Goal: Information Seeking & Learning: Learn about a topic

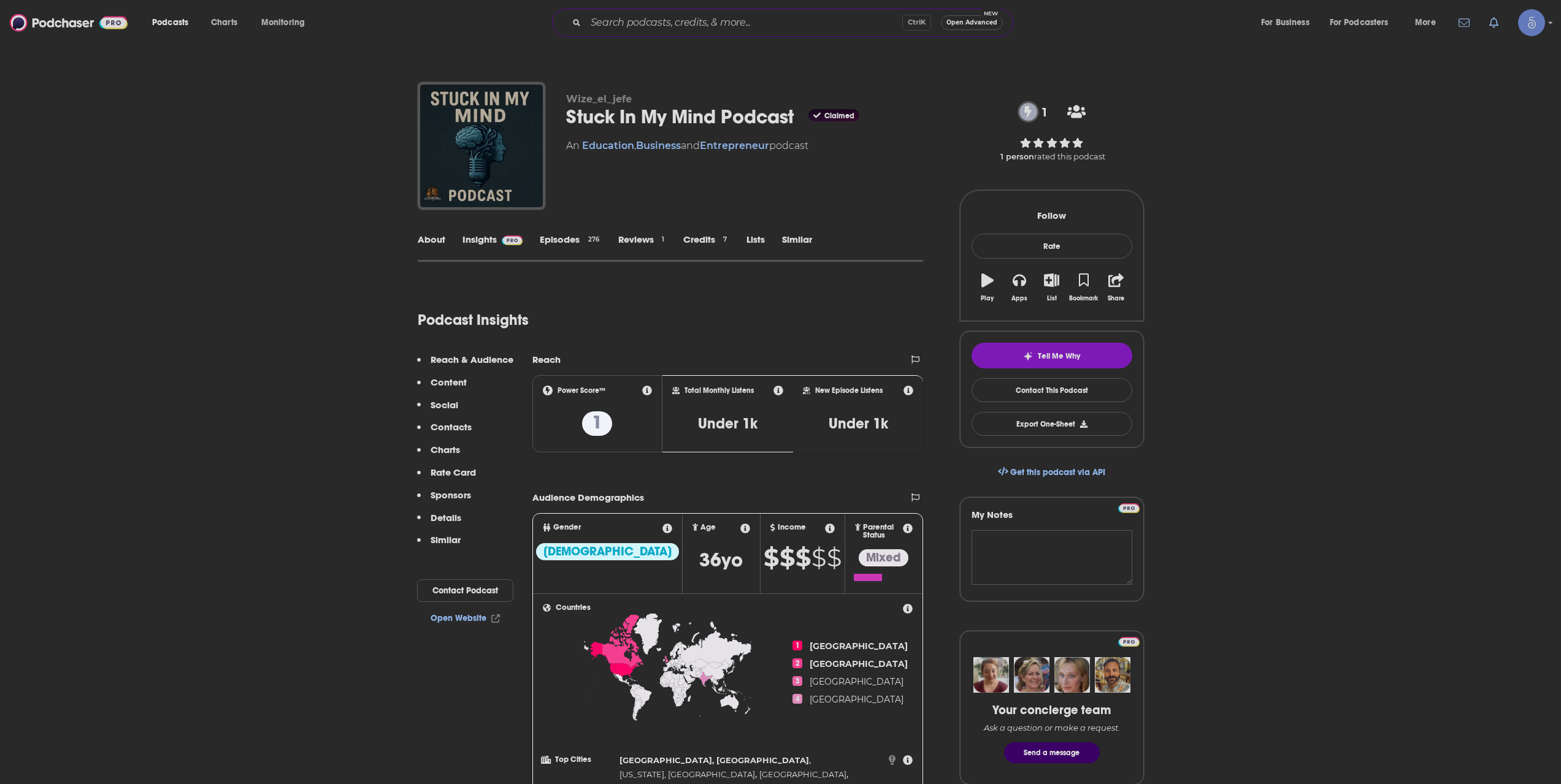
click at [722, 27] on input "Search podcasts, credits, & more..." at bounding box center [743, 23] width 317 height 20
paste input "SISTERHOOD OF SWEAT"
type input "SISTERHOOD OF SWEAT"
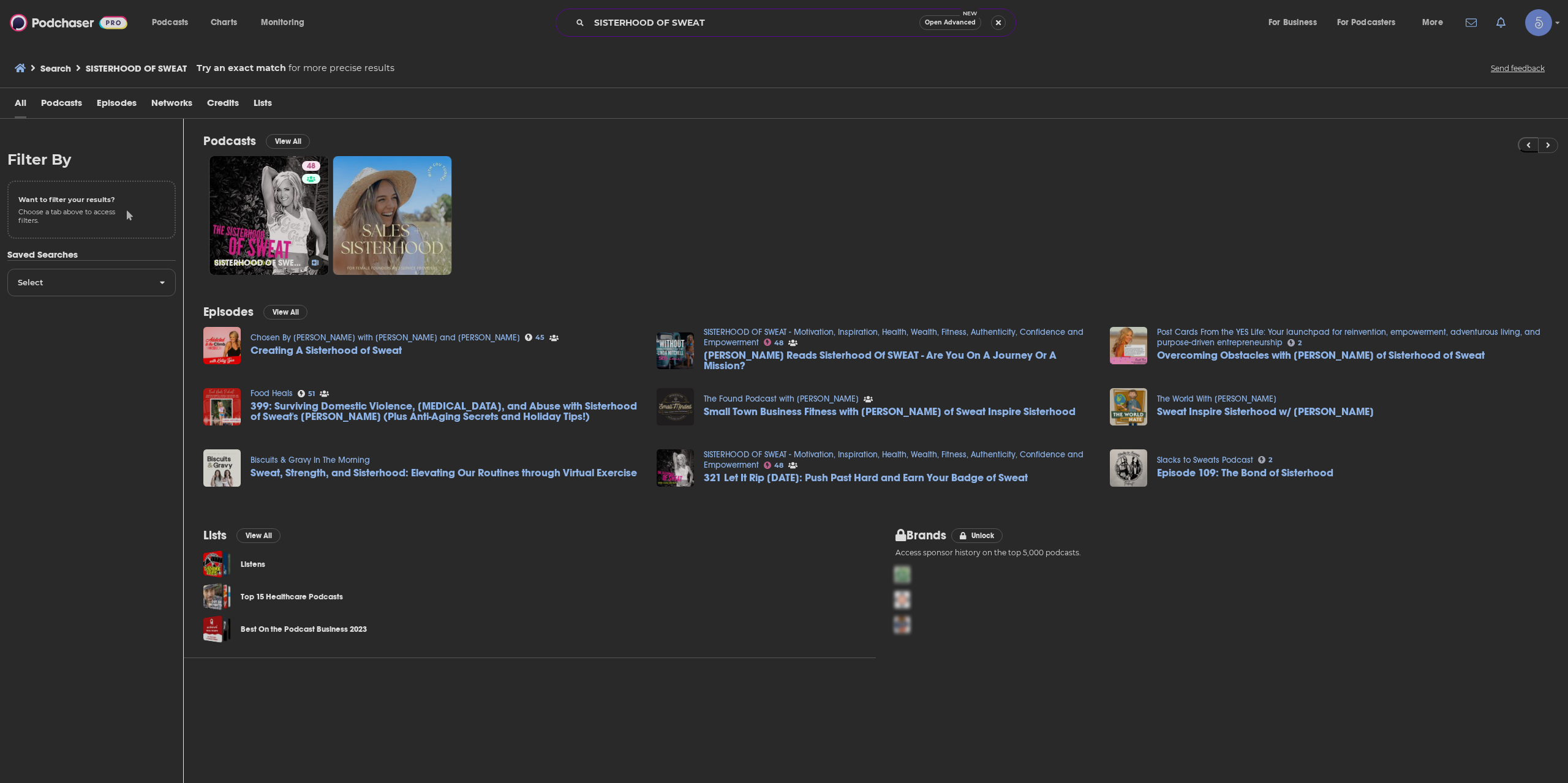
click at [284, 218] on link "48 SISTERHOOD OF SWEAT - Motivation, Inspiration, Health, Wealth, Fitness, Auth…" at bounding box center [268, 215] width 119 height 119
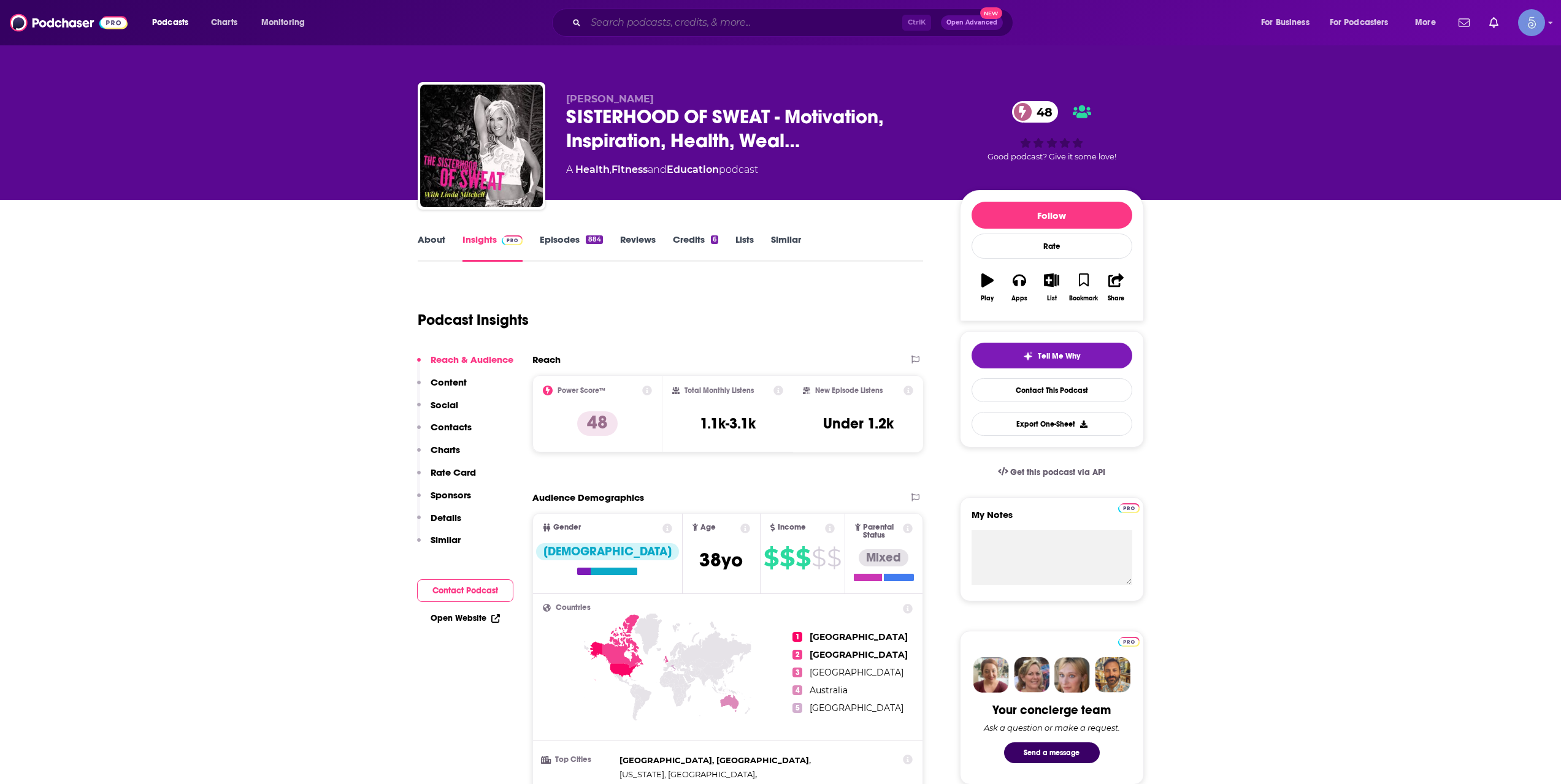
click at [628, 31] on input "Search podcasts, credits, & more..." at bounding box center [743, 23] width 317 height 20
paste input "Multispective"
type input "Multispective"
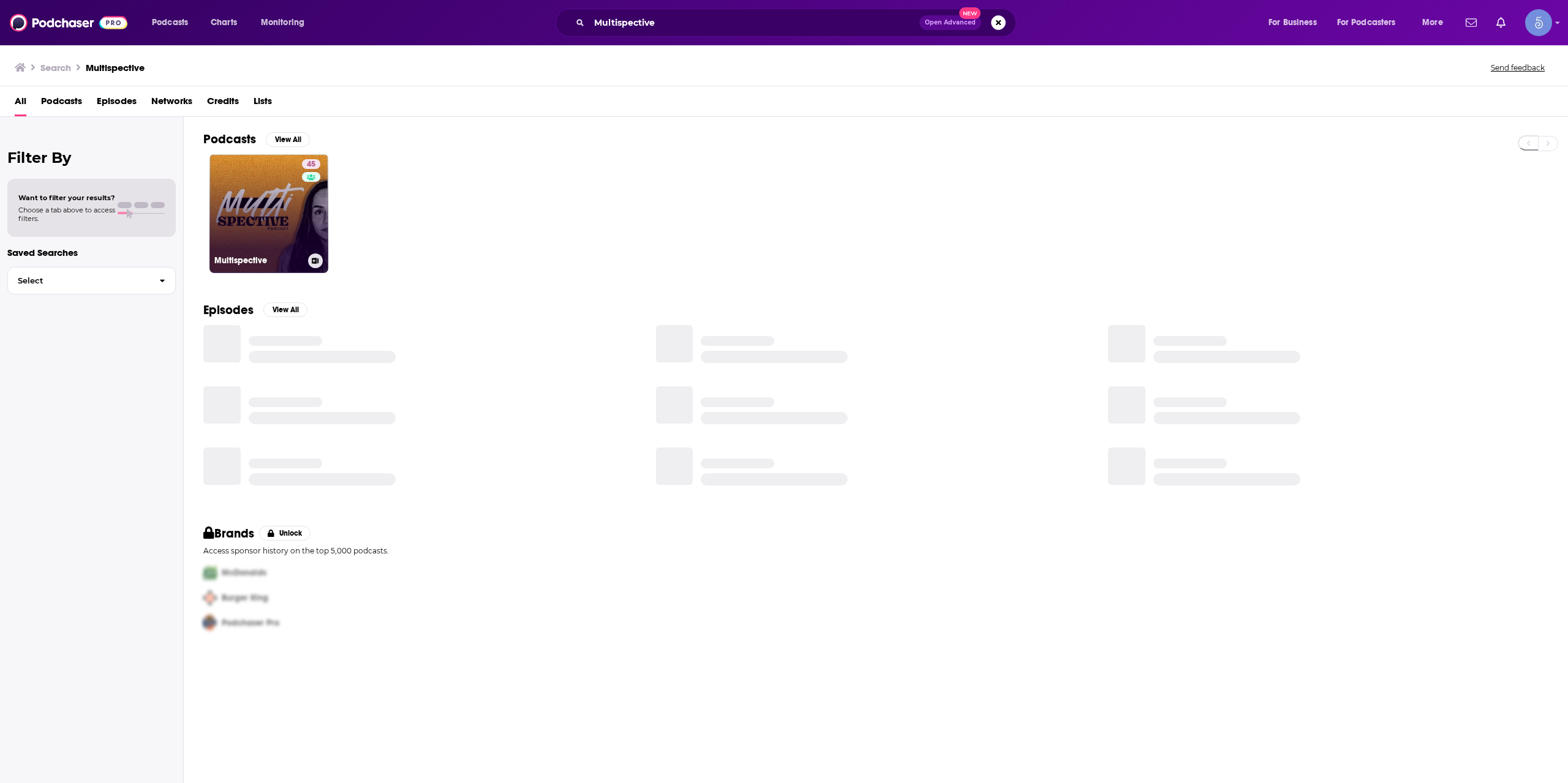
click at [268, 235] on link "45 Multispective" at bounding box center [268, 213] width 119 height 119
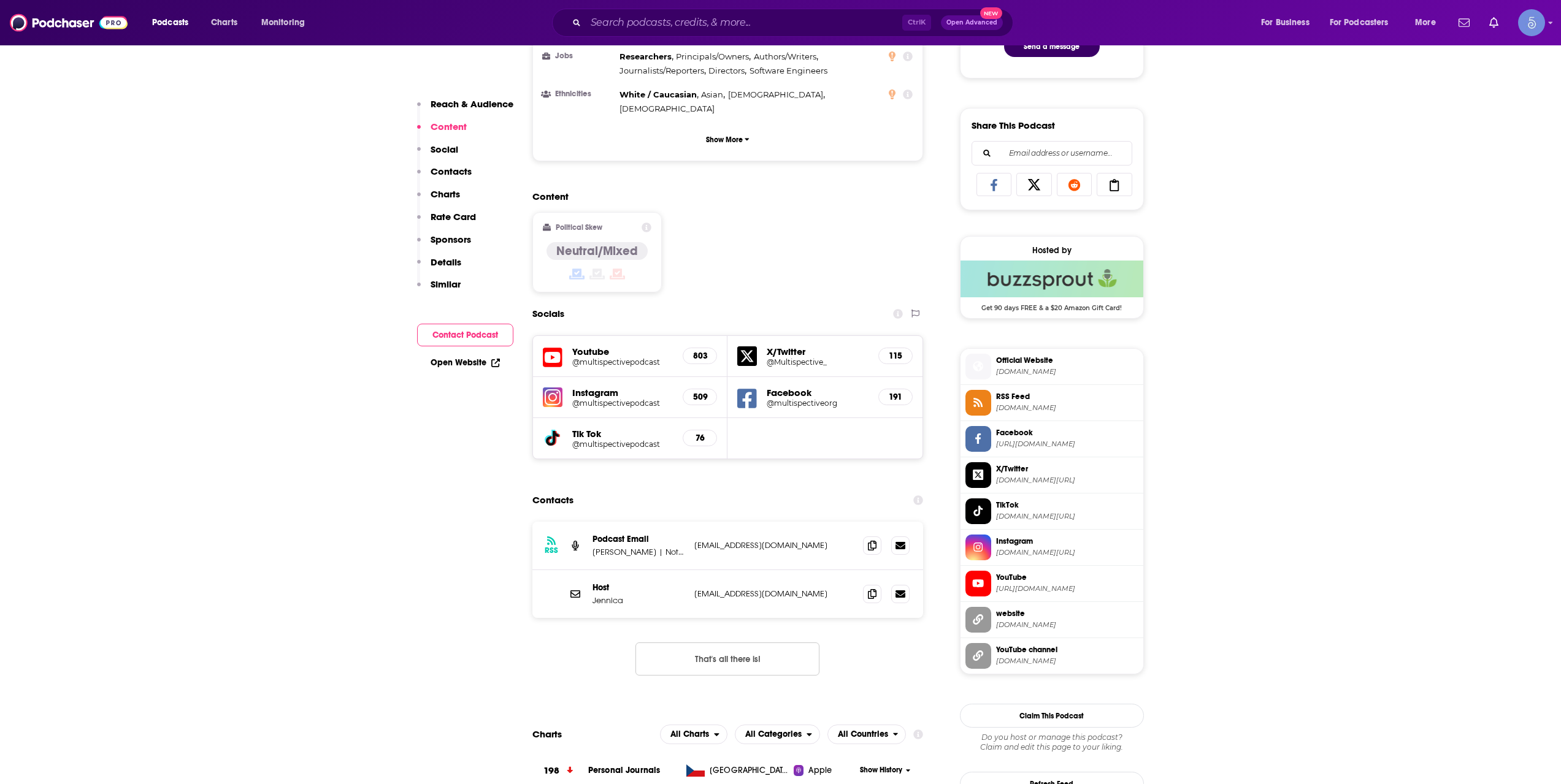
scroll to position [817, 0]
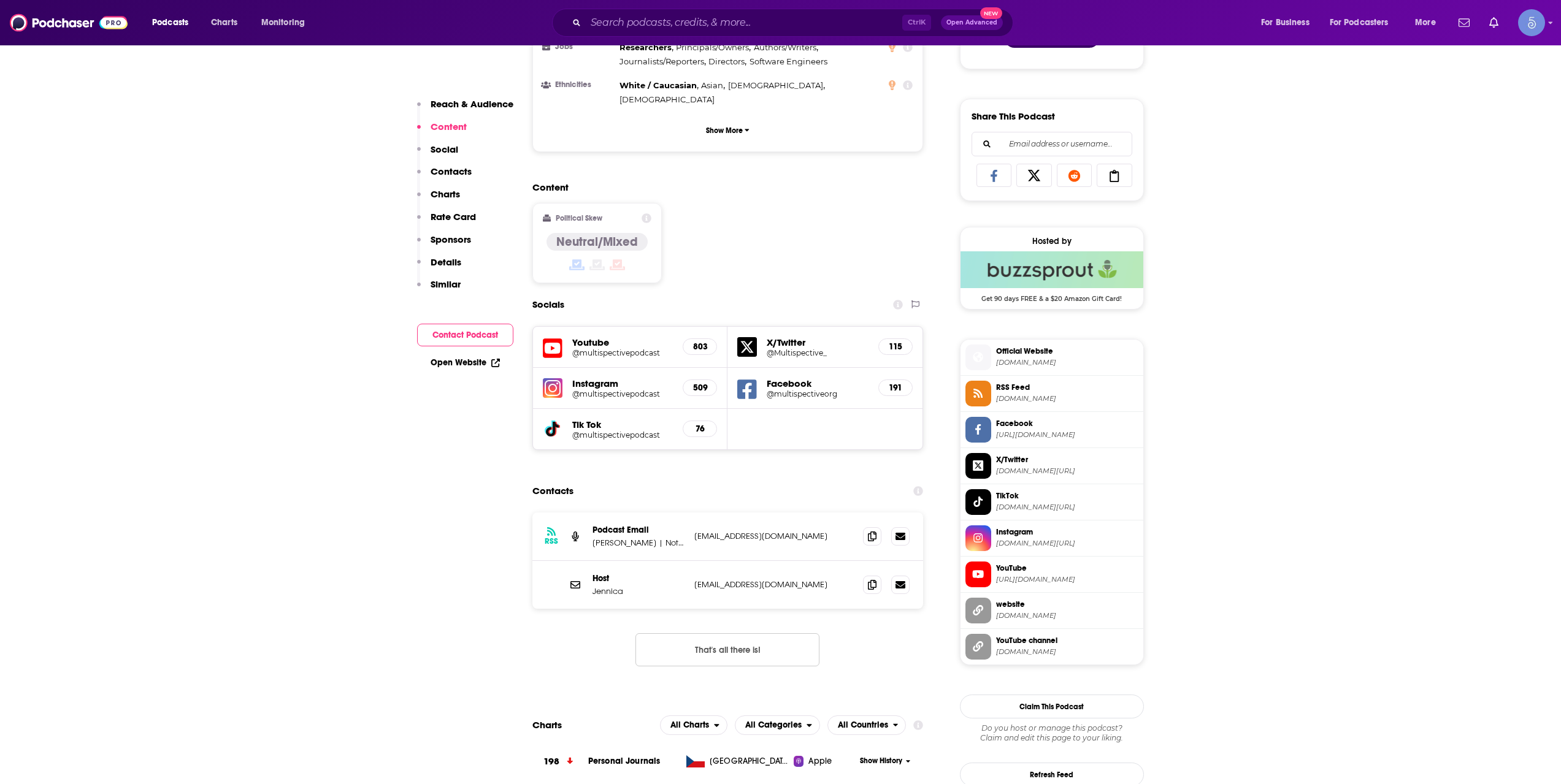
click at [765, 32] on div "Ctrl K Open Advanced New" at bounding box center [782, 23] width 462 height 29
click at [765, 27] on input "Search podcasts, credits, & more..." at bounding box center [743, 23] width 317 height 20
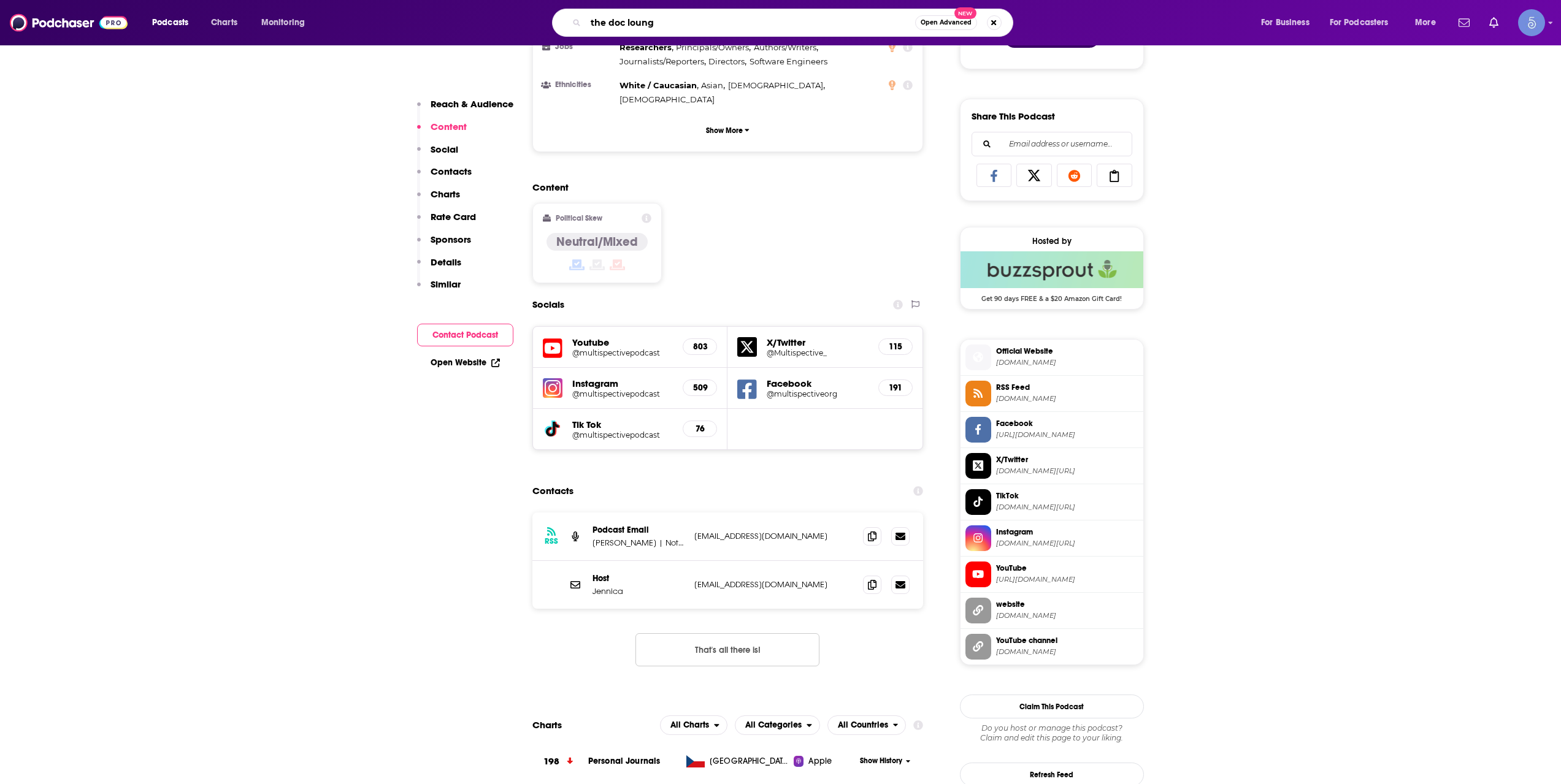
type input "the doc lounge"
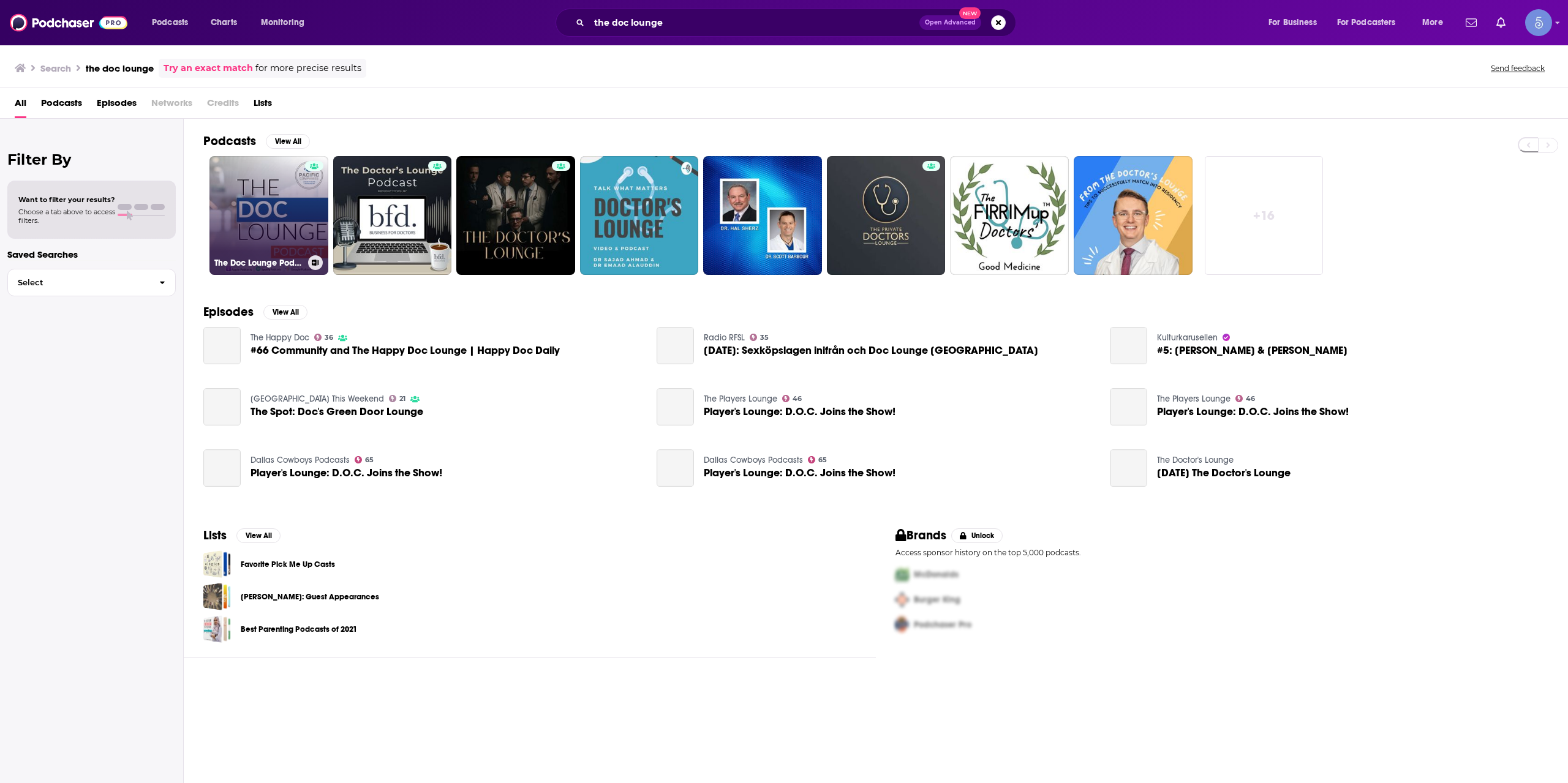
click at [283, 181] on link "The Doc Lounge Podcast" at bounding box center [268, 215] width 119 height 119
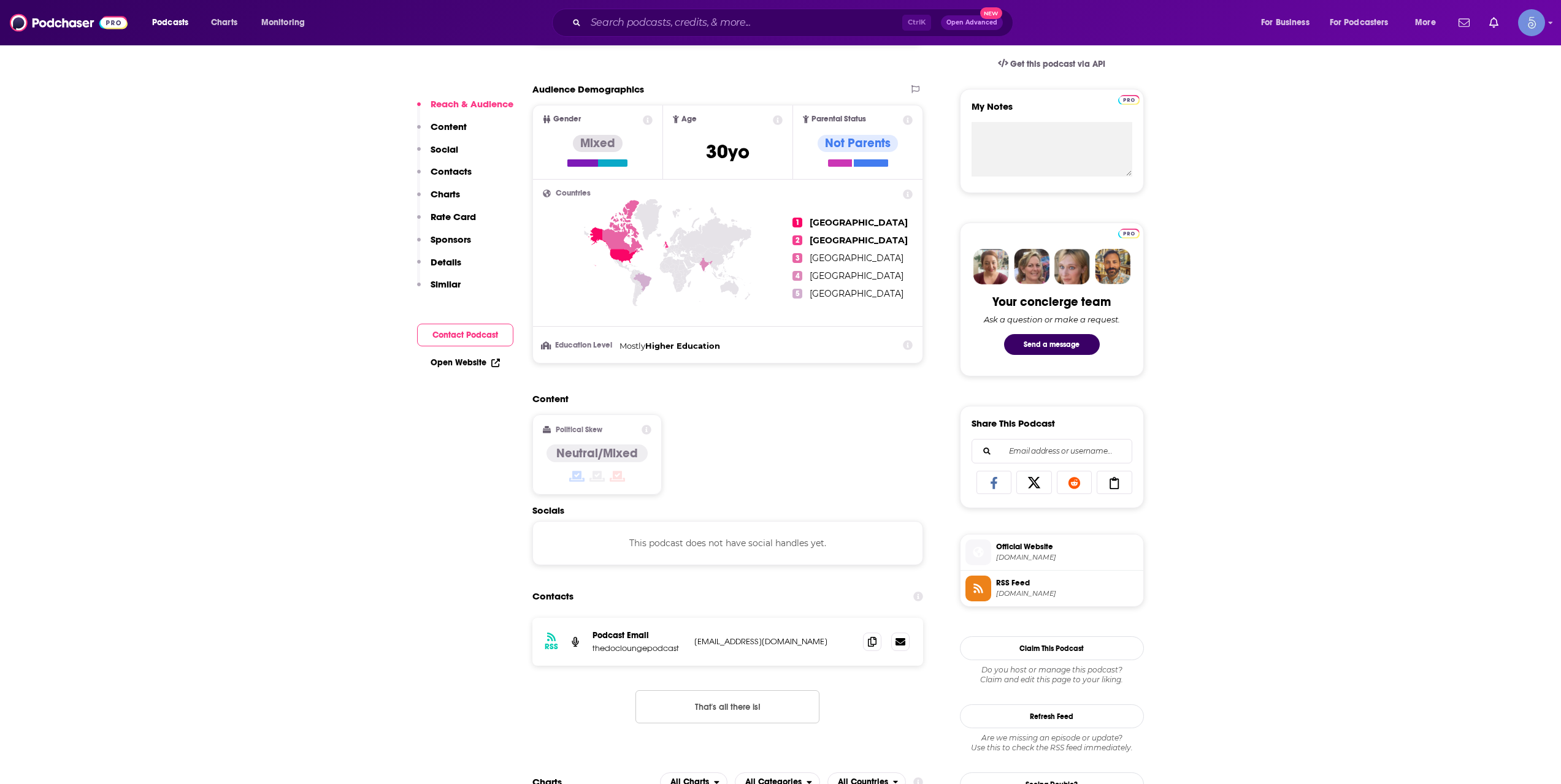
scroll to position [409, 0]
click at [671, 22] on input "Search podcasts, credits, & more..." at bounding box center [743, 23] width 317 height 20
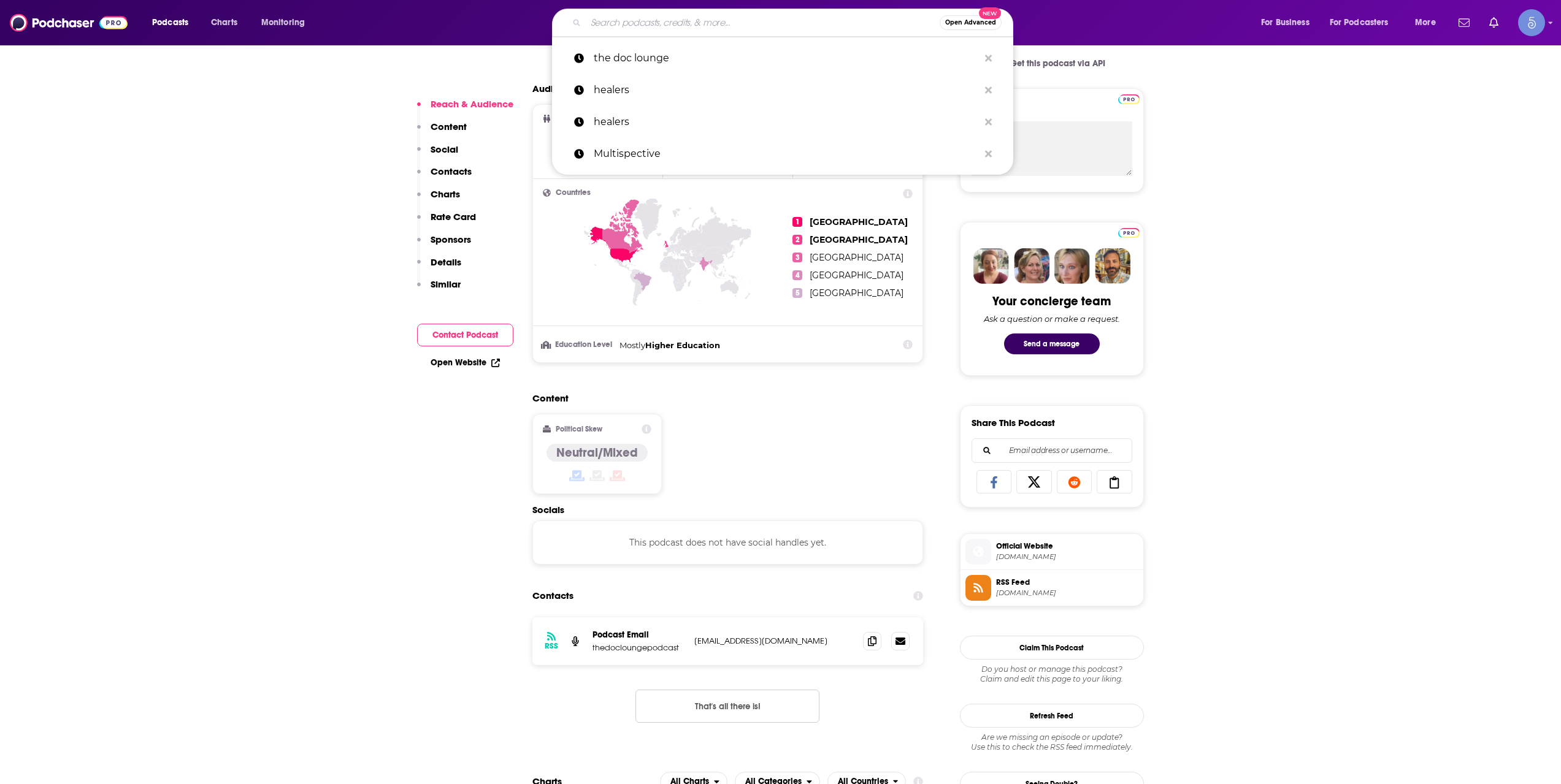
paste input "Multispective"
type input "Multispective"
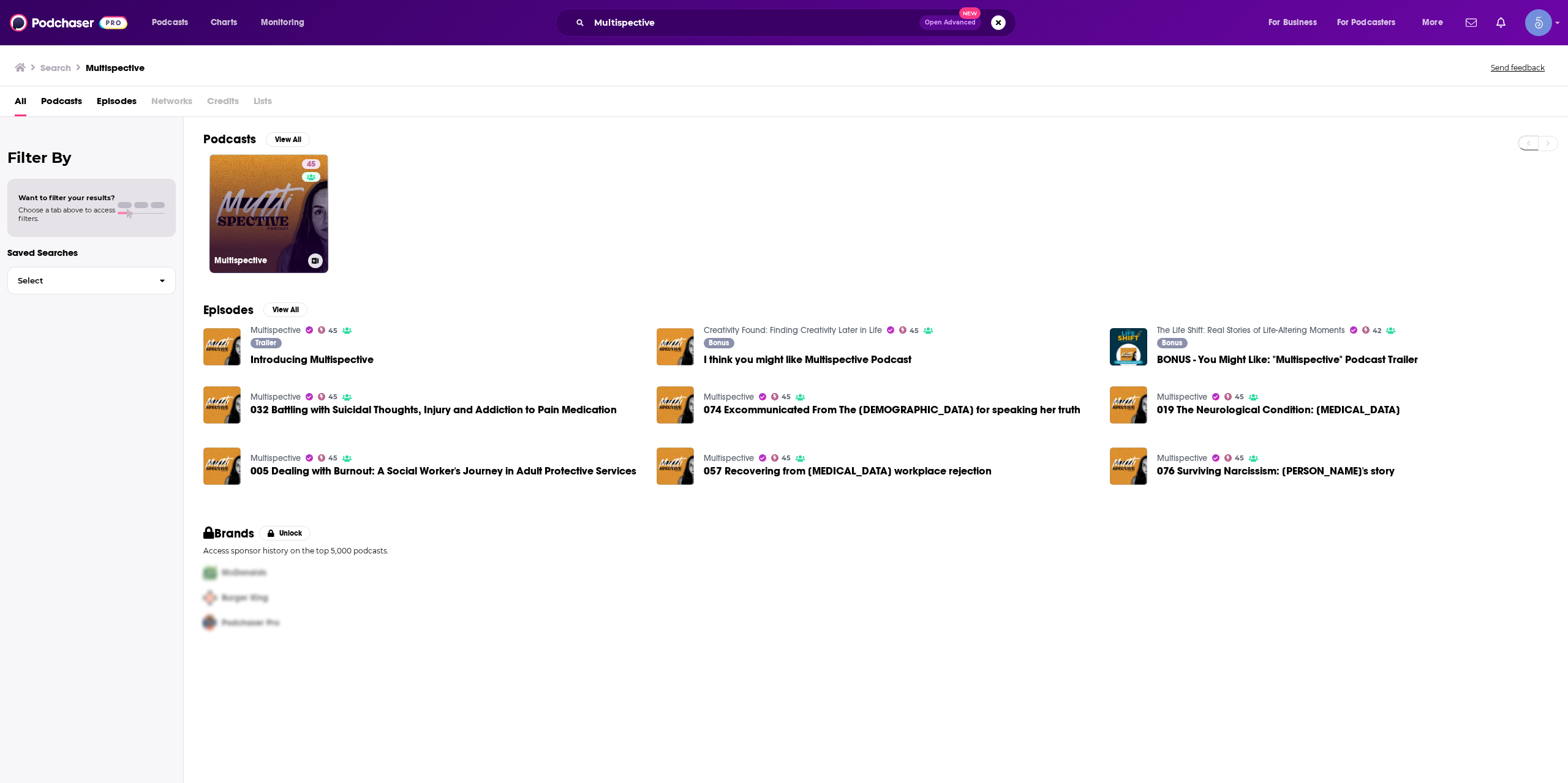
click at [311, 195] on div "45" at bounding box center [313, 206] width 22 height 94
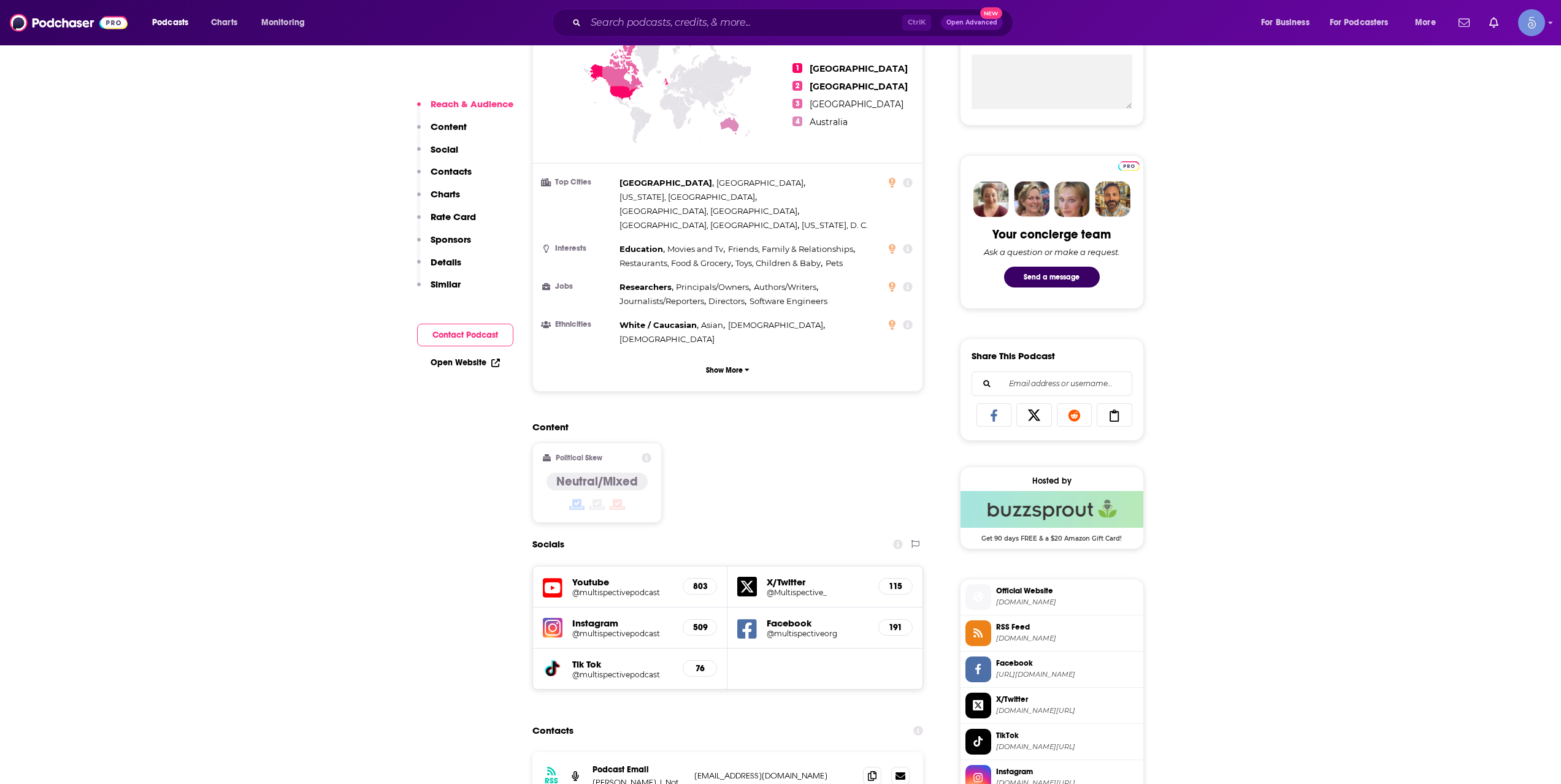
scroll to position [613, 0]
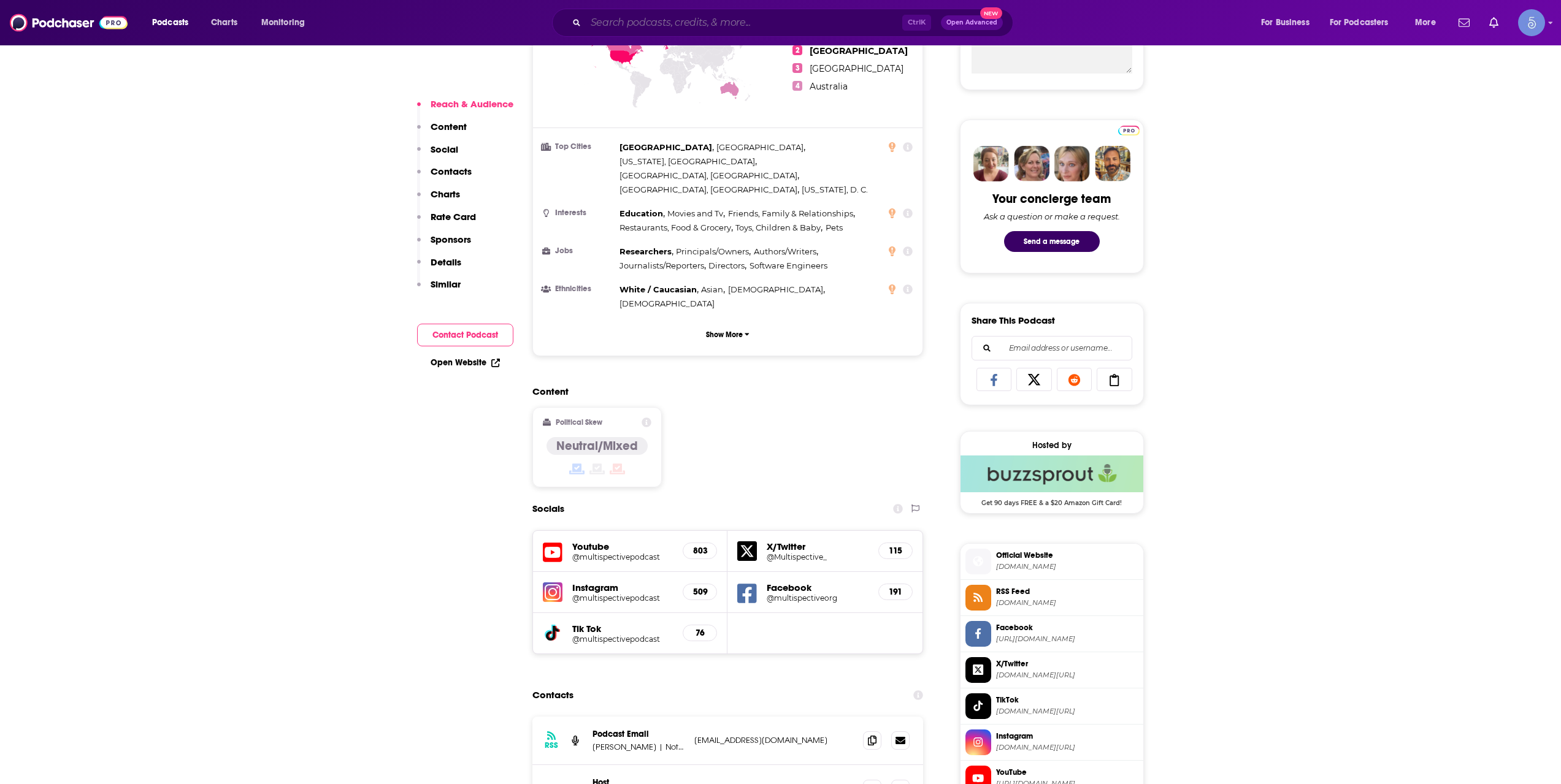
click at [645, 31] on input "Search podcasts, credits, & more..." at bounding box center [743, 23] width 317 height 20
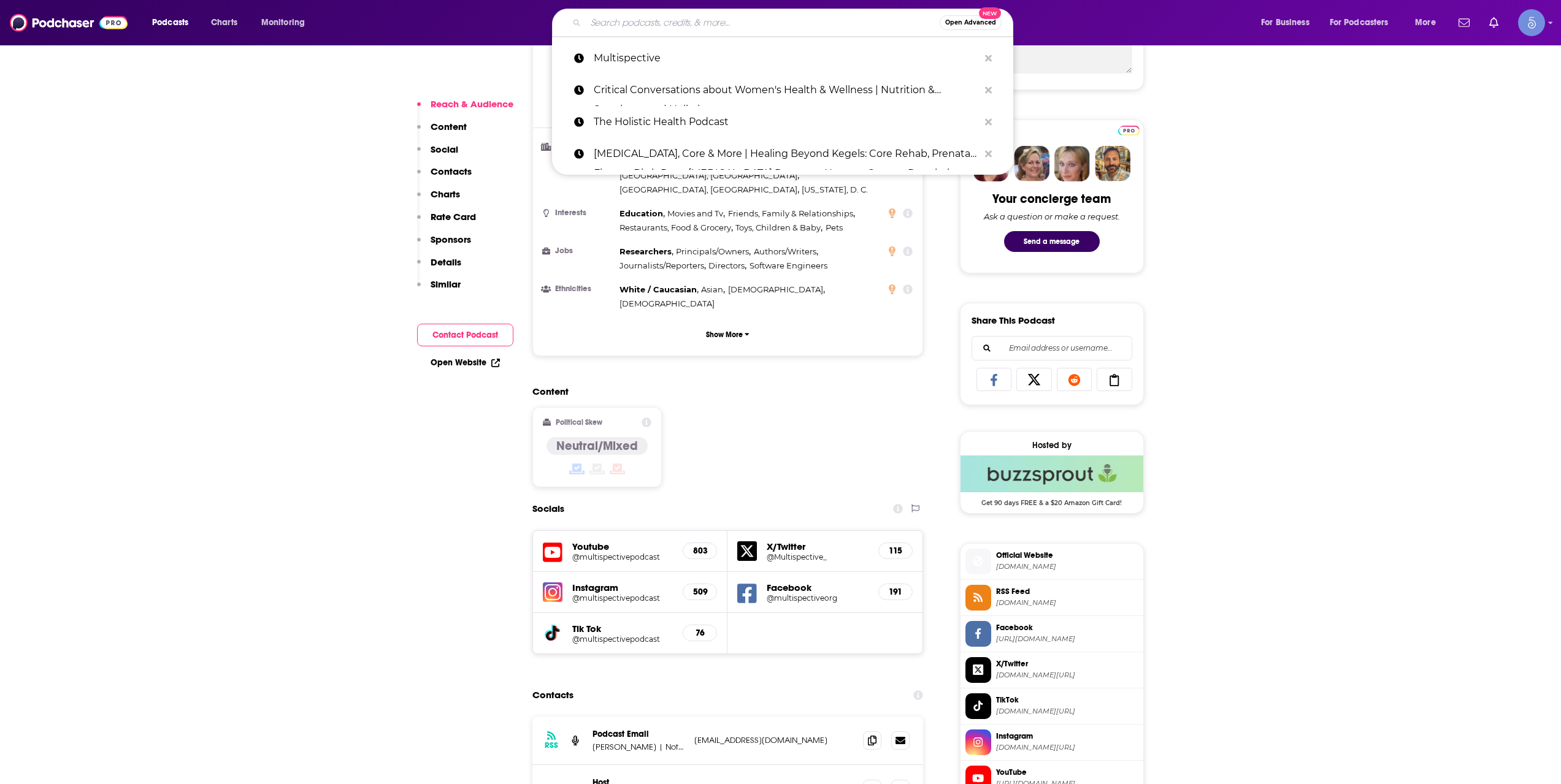
paste input "Flip Your Mindset"
type input "Flip Your Mindset"
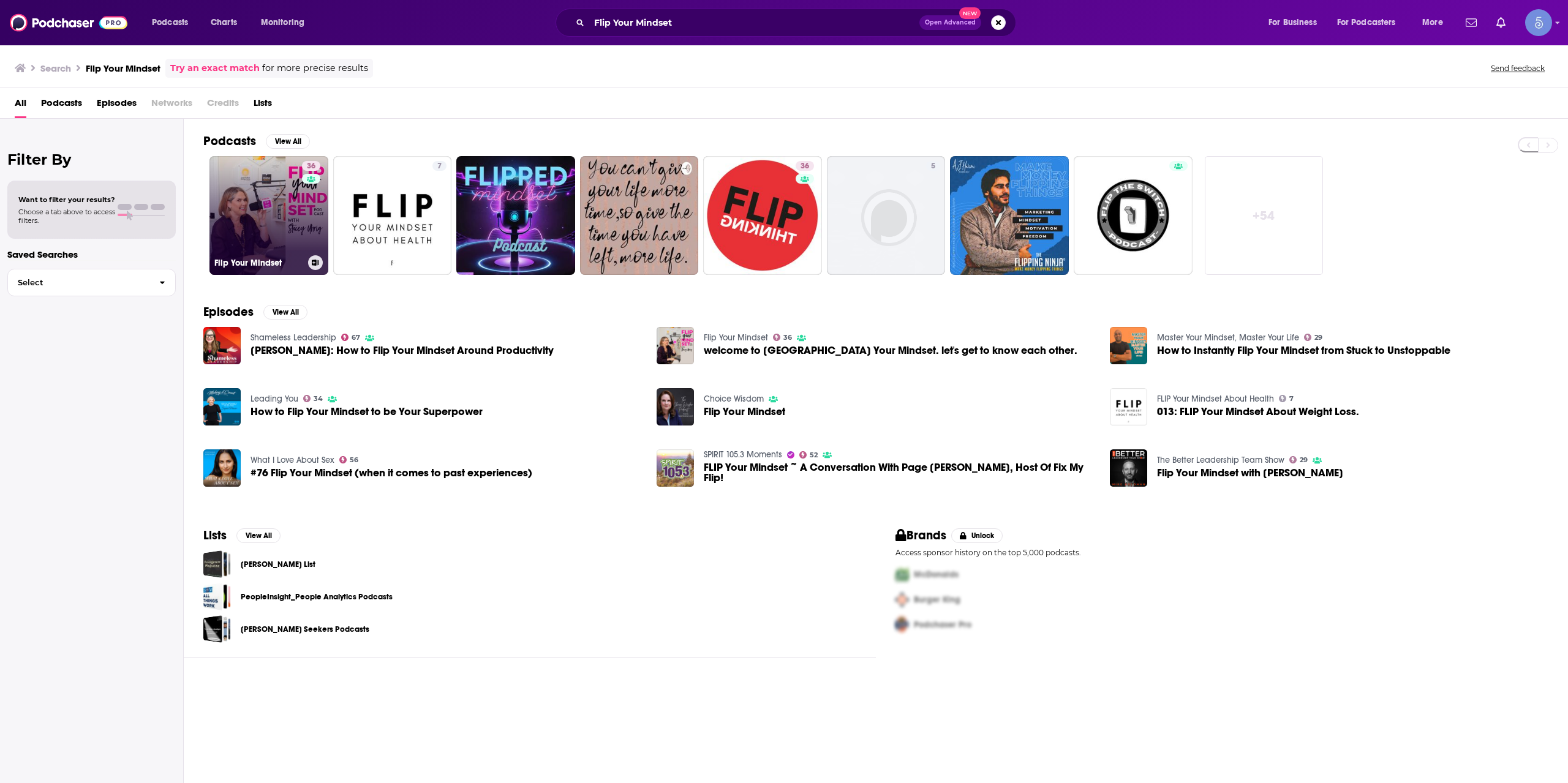
click at [276, 219] on link "36 Flip Your Mindset" at bounding box center [268, 215] width 119 height 119
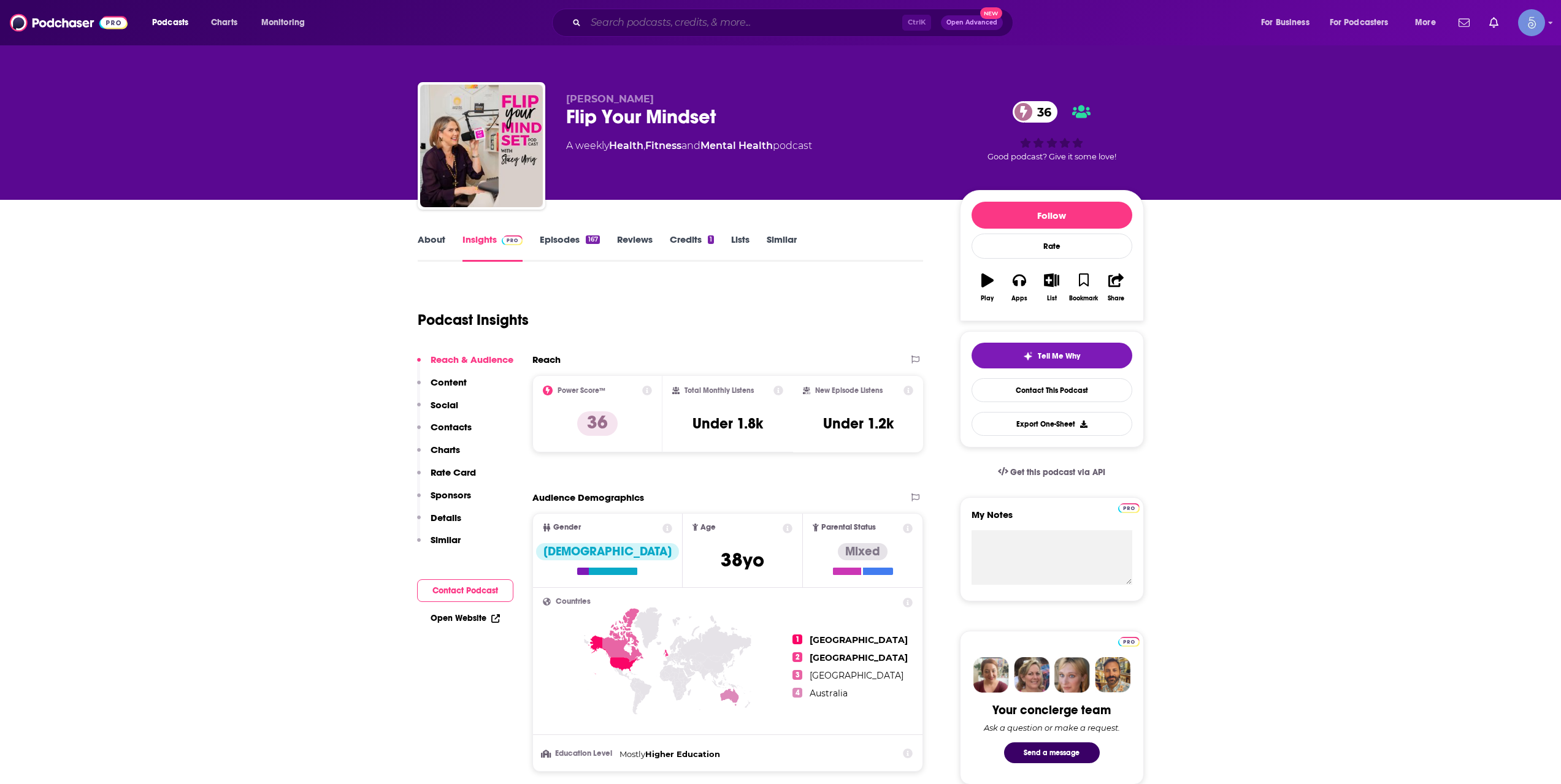
click at [664, 13] on input "Search podcasts, credits, & more..." at bounding box center [743, 23] width 317 height 20
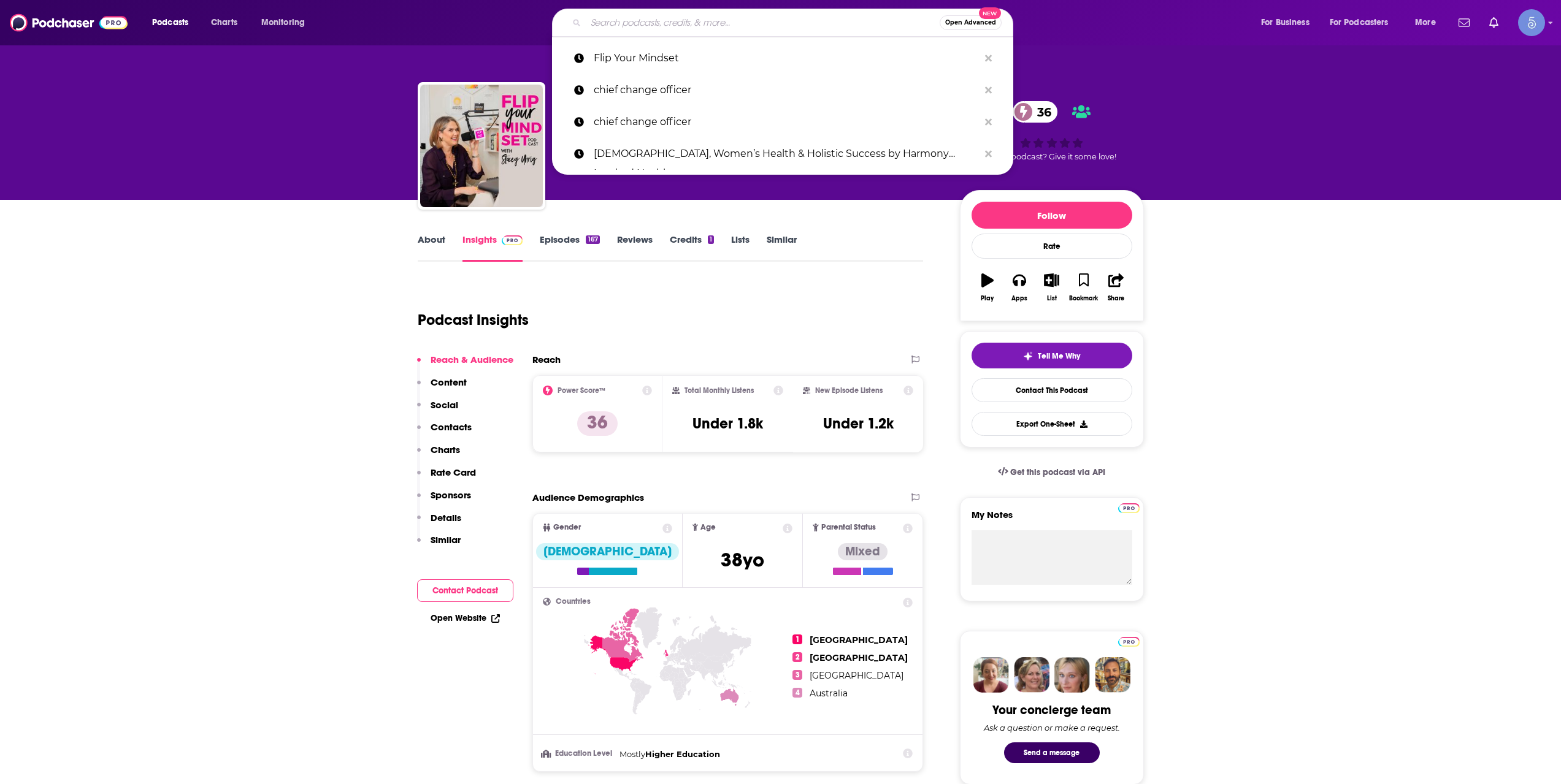
paste input "Label Free: ”To live your best life, live label free.”"
type input "Label Free: ”To live your best life, live label free.”"
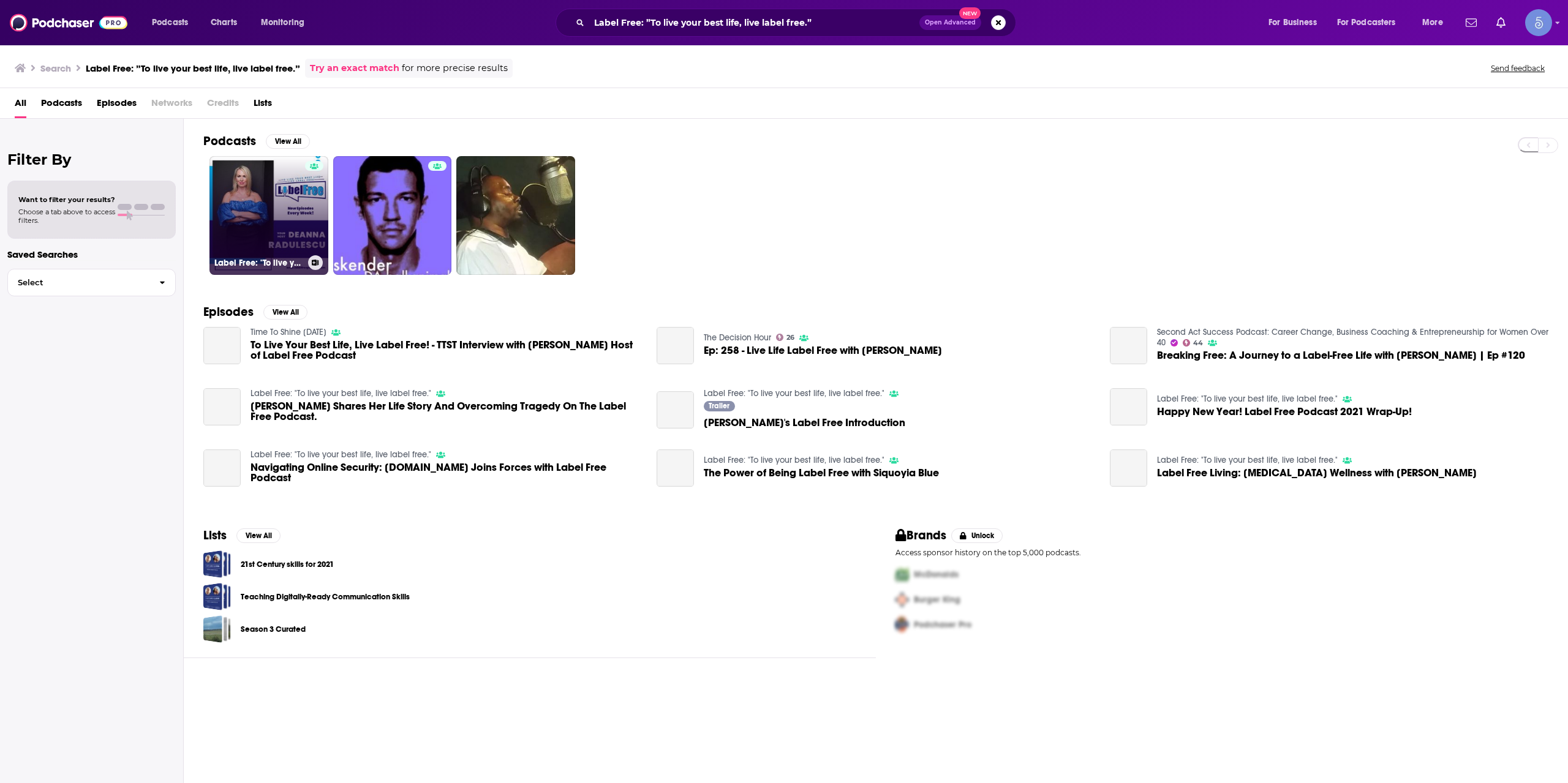
click at [268, 204] on link "Label Free: "To live your best life, live label free."" at bounding box center [268, 215] width 119 height 119
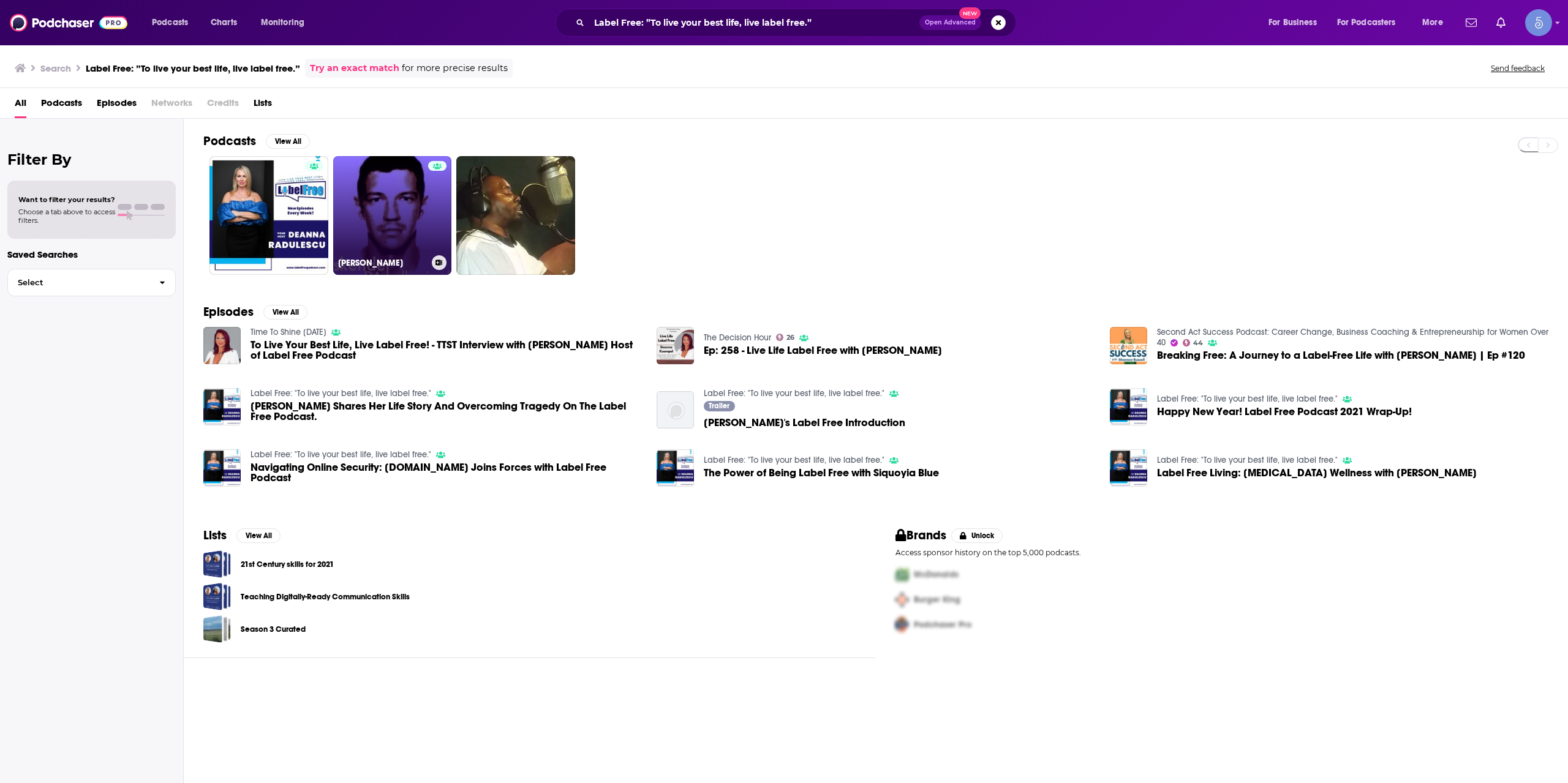
click at [375, 203] on link "[PERSON_NAME]" at bounding box center [392, 215] width 119 height 119
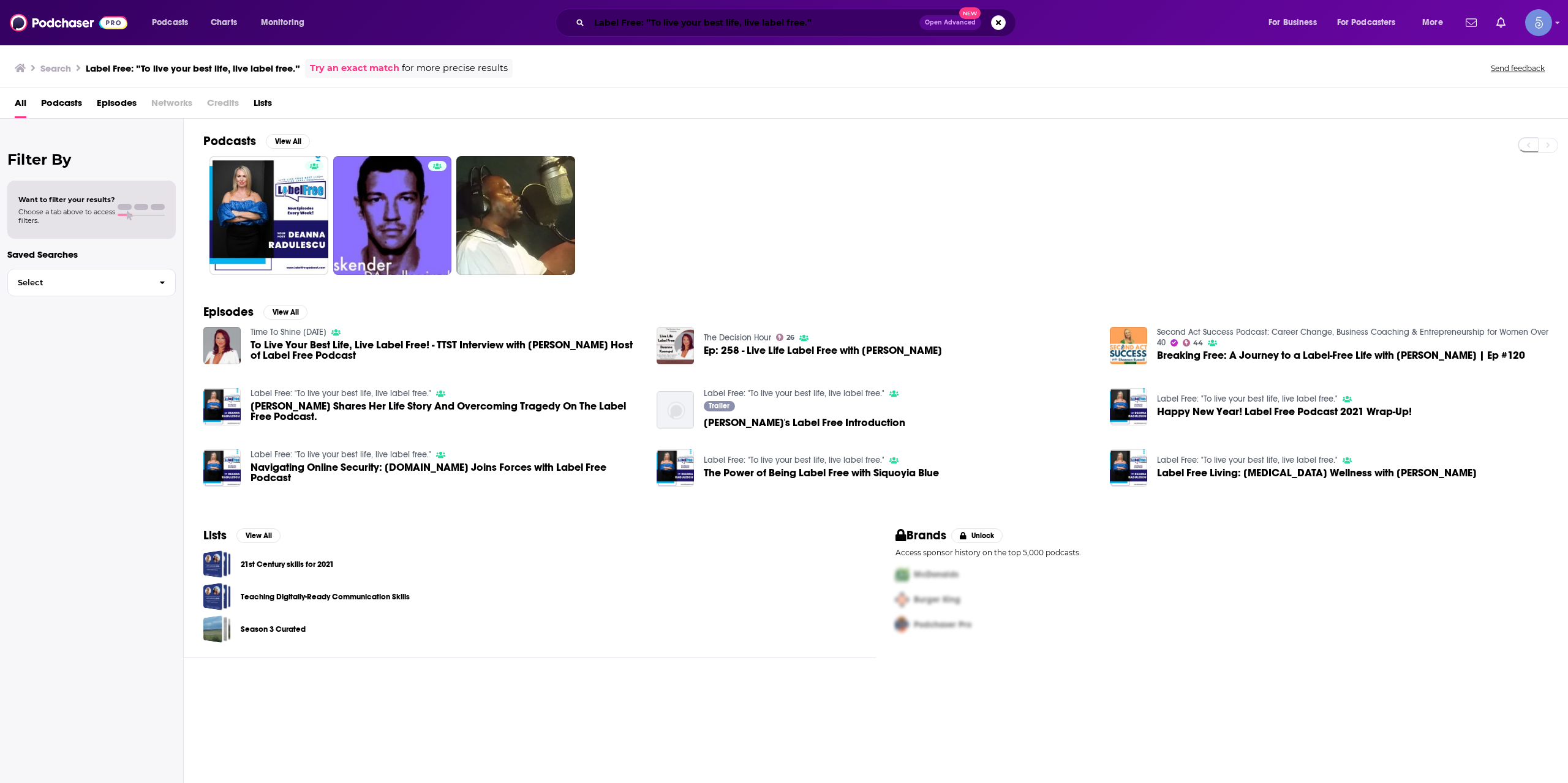
click at [652, 25] on input "Label Free: ”To live your best life, live label free.”" at bounding box center [754, 23] width 330 height 20
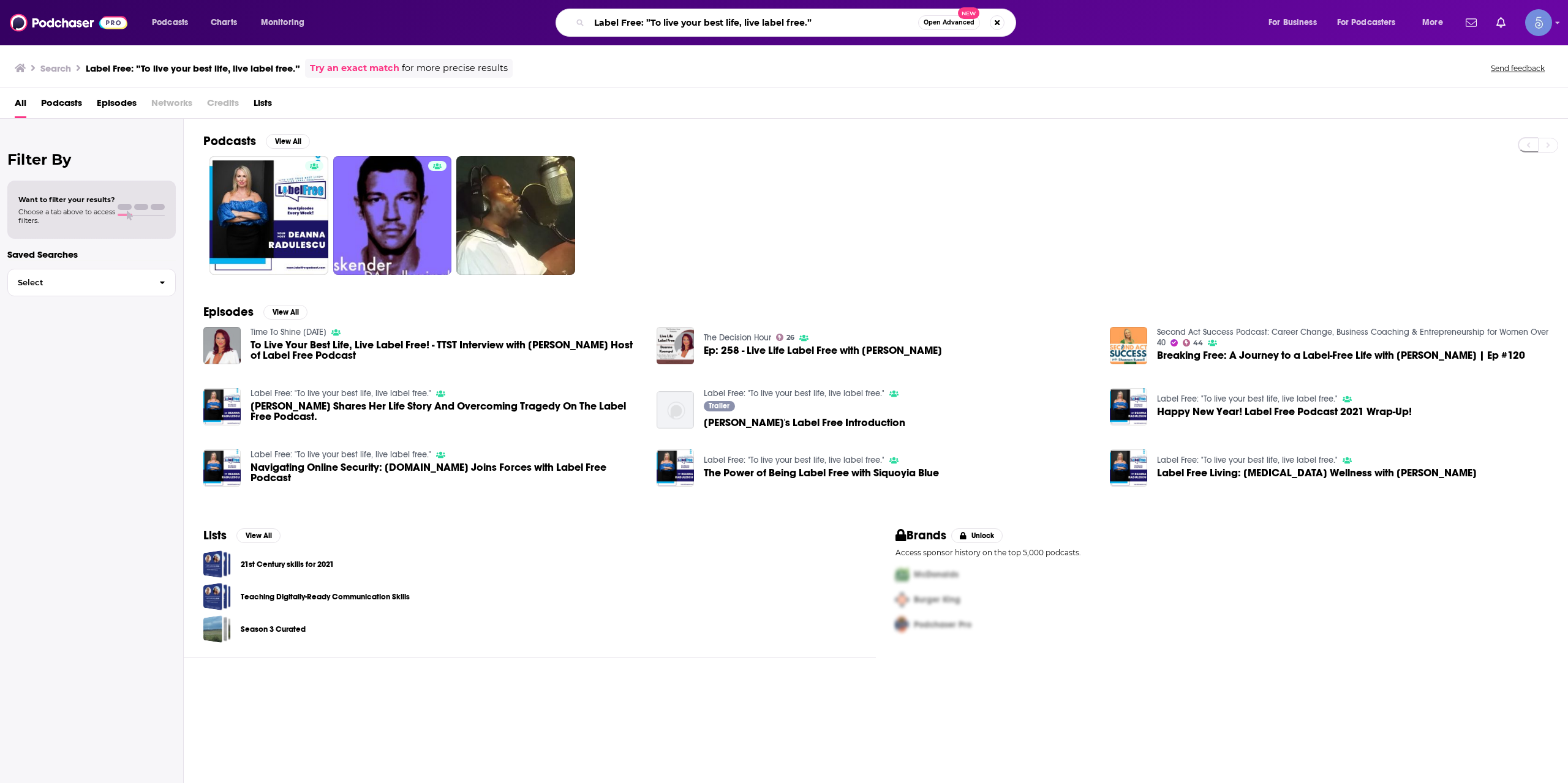
click at [652, 25] on input "Label Free: ”To live your best life, live label free.”" at bounding box center [754, 23] width 329 height 20
paste input "Chatter that Matters"
type input "Chatter that Matters"
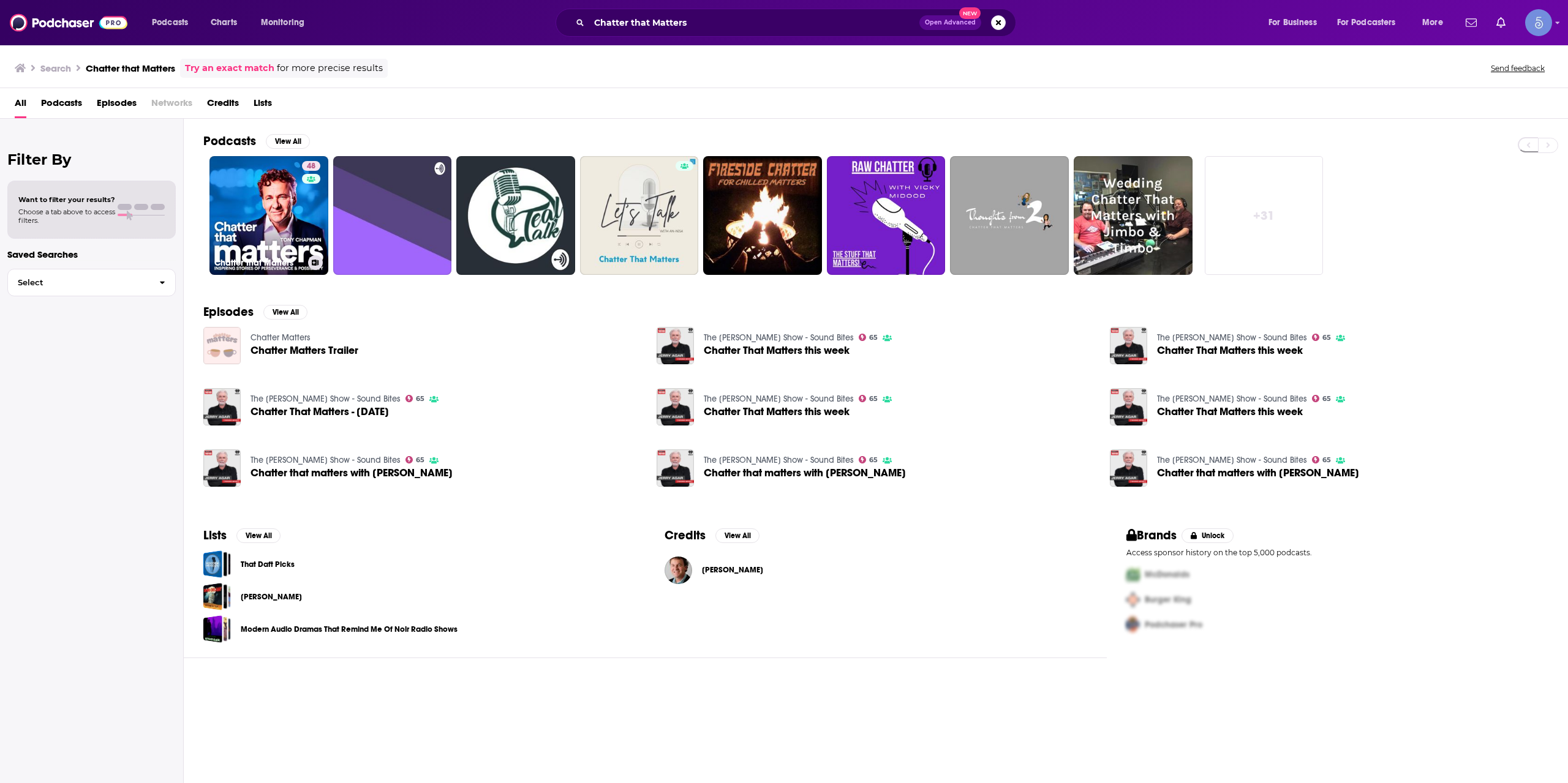
click at [257, 221] on link "48 Chatter that Matters" at bounding box center [268, 215] width 119 height 119
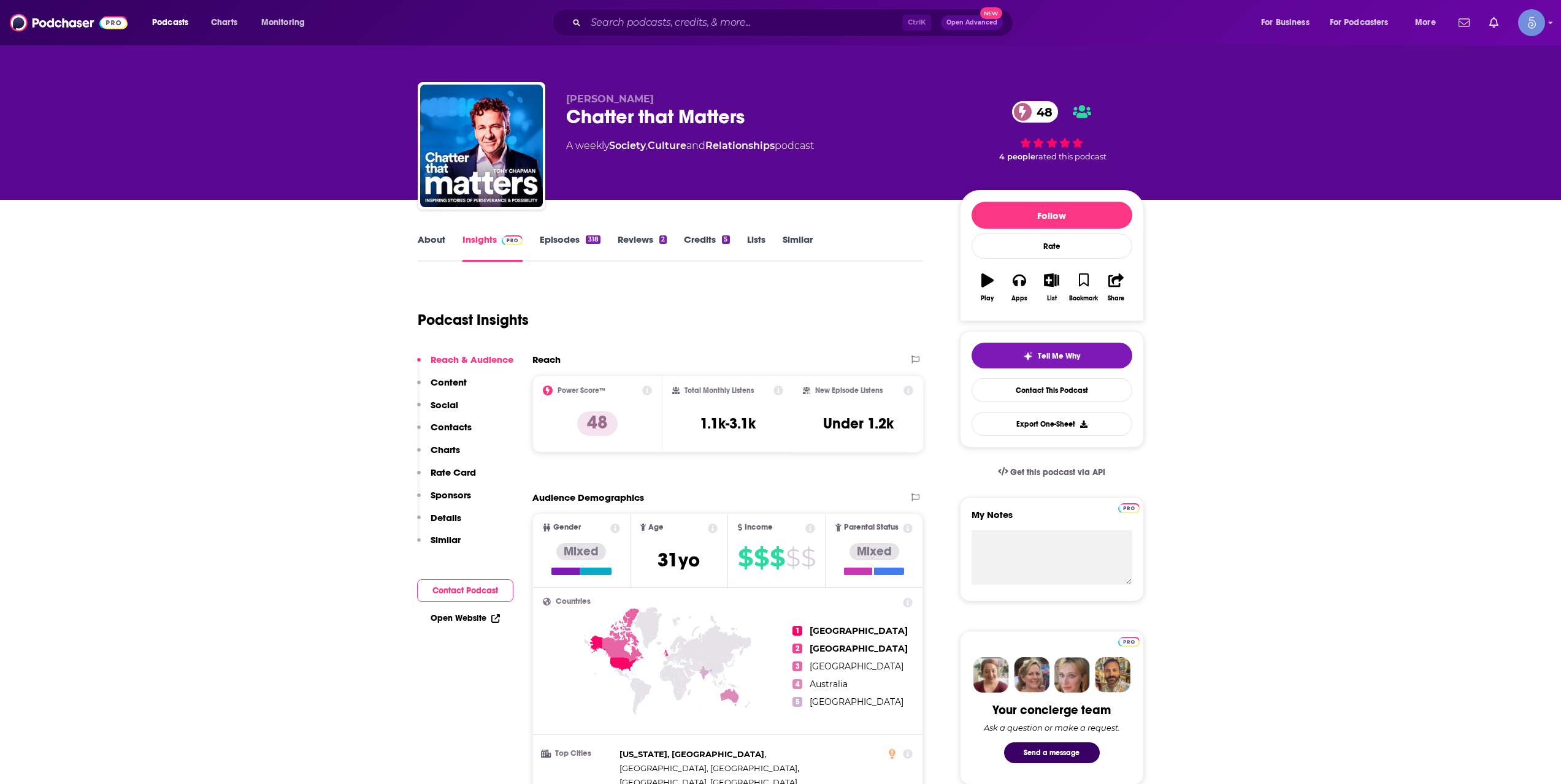
click at [716, 4] on div "Podcasts Charts Monitoring Ctrl K Open Advanced New For Business For Podcasters…" at bounding box center [780, 23] width 1561 height 46
click at [716, 13] on input "Search podcasts, credits, & more..." at bounding box center [743, 23] width 317 height 20
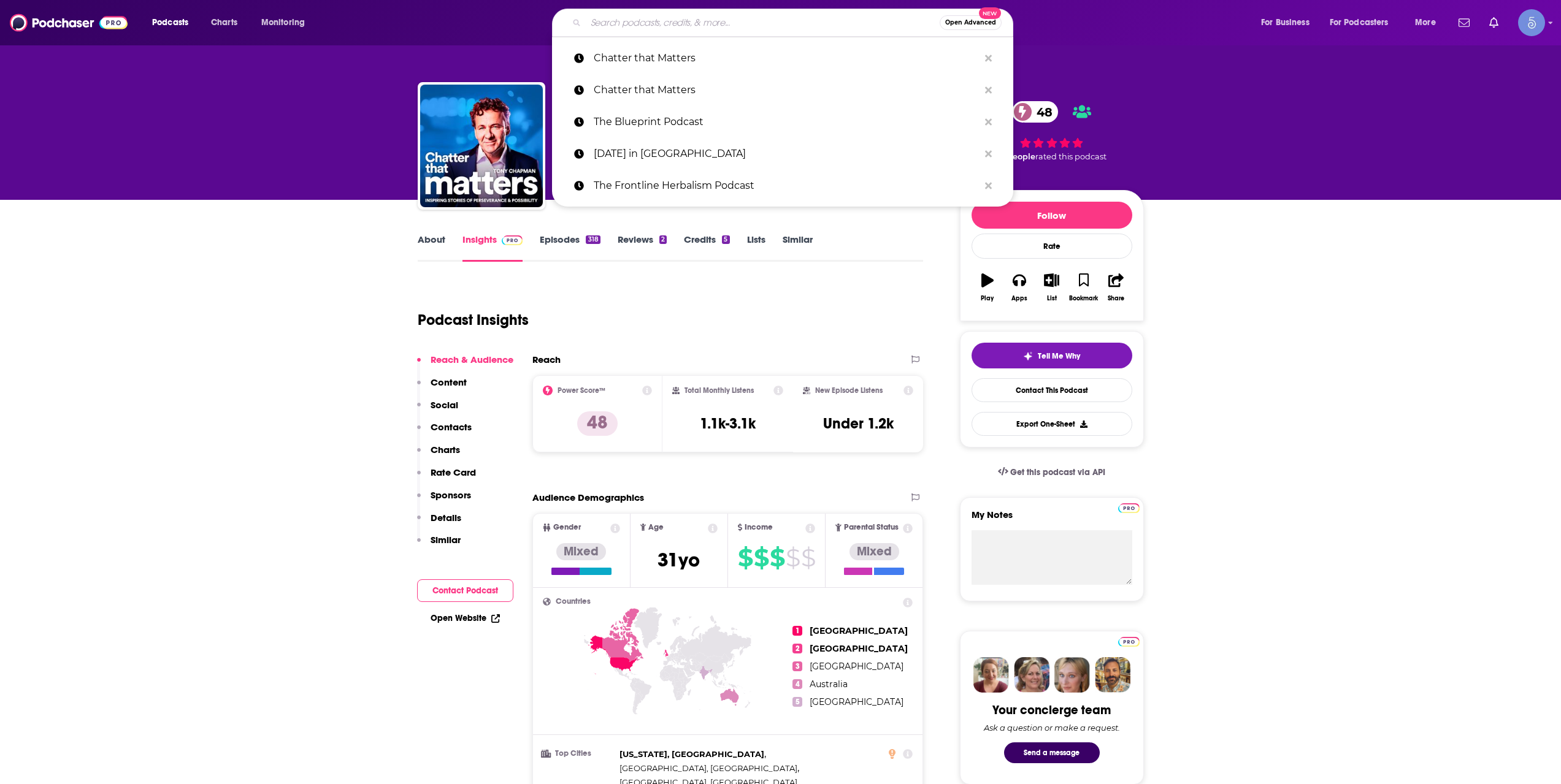
paste input "Resilience Unravelled"
type input "Resilience Unravelled"
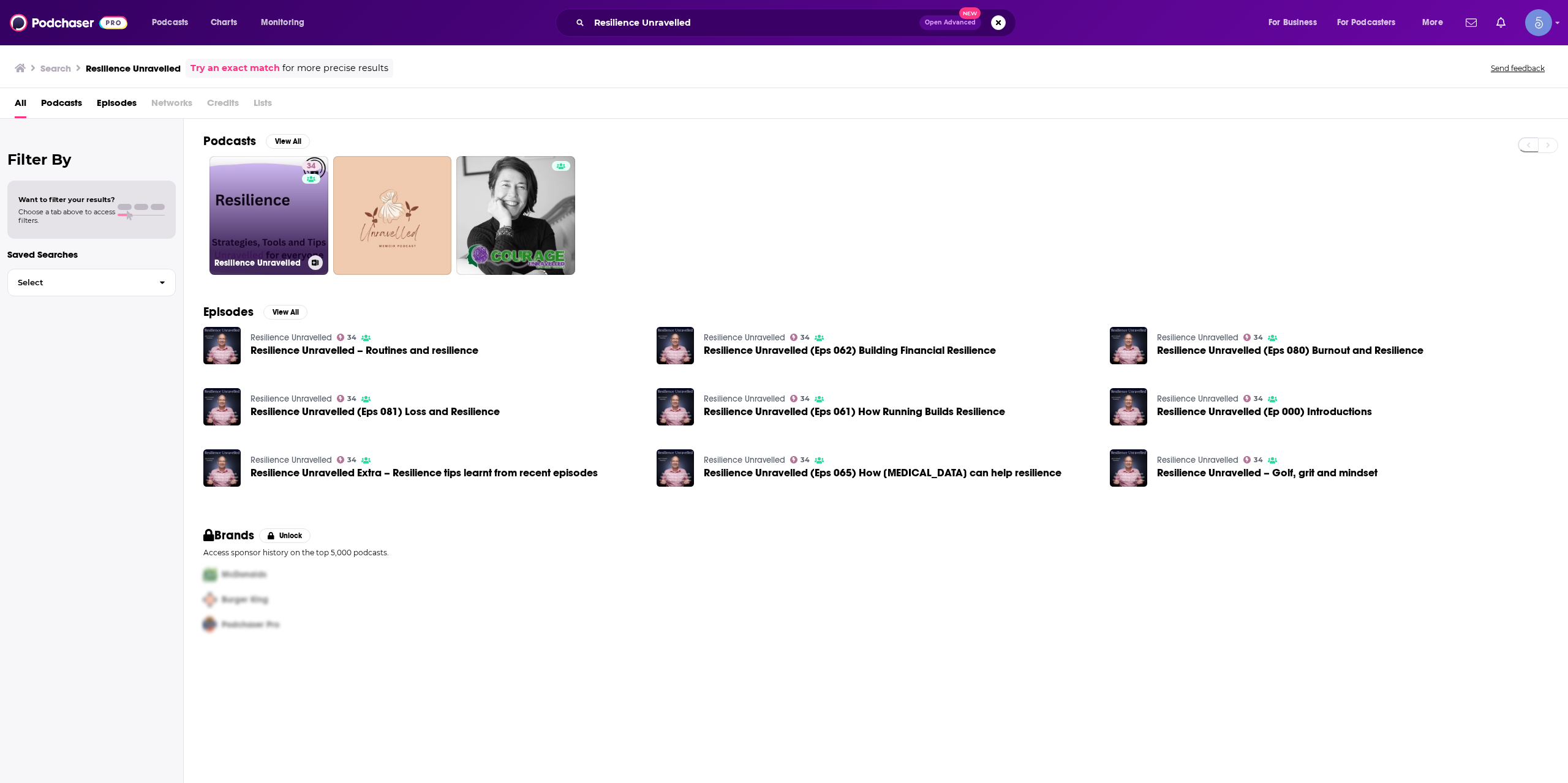
click at [296, 213] on link "34 Resilience Unravelled" at bounding box center [268, 215] width 119 height 119
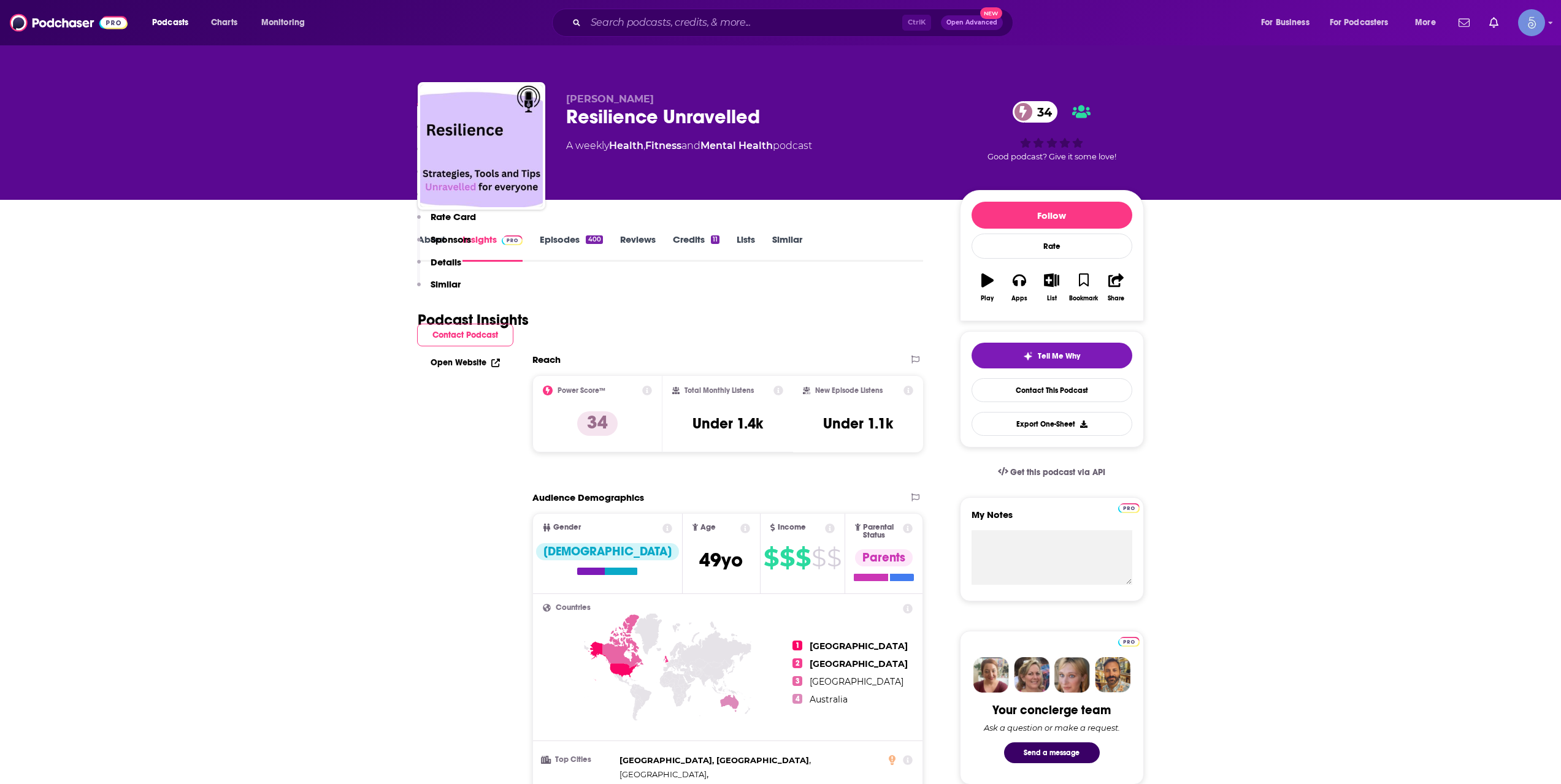
scroll to position [1022, 0]
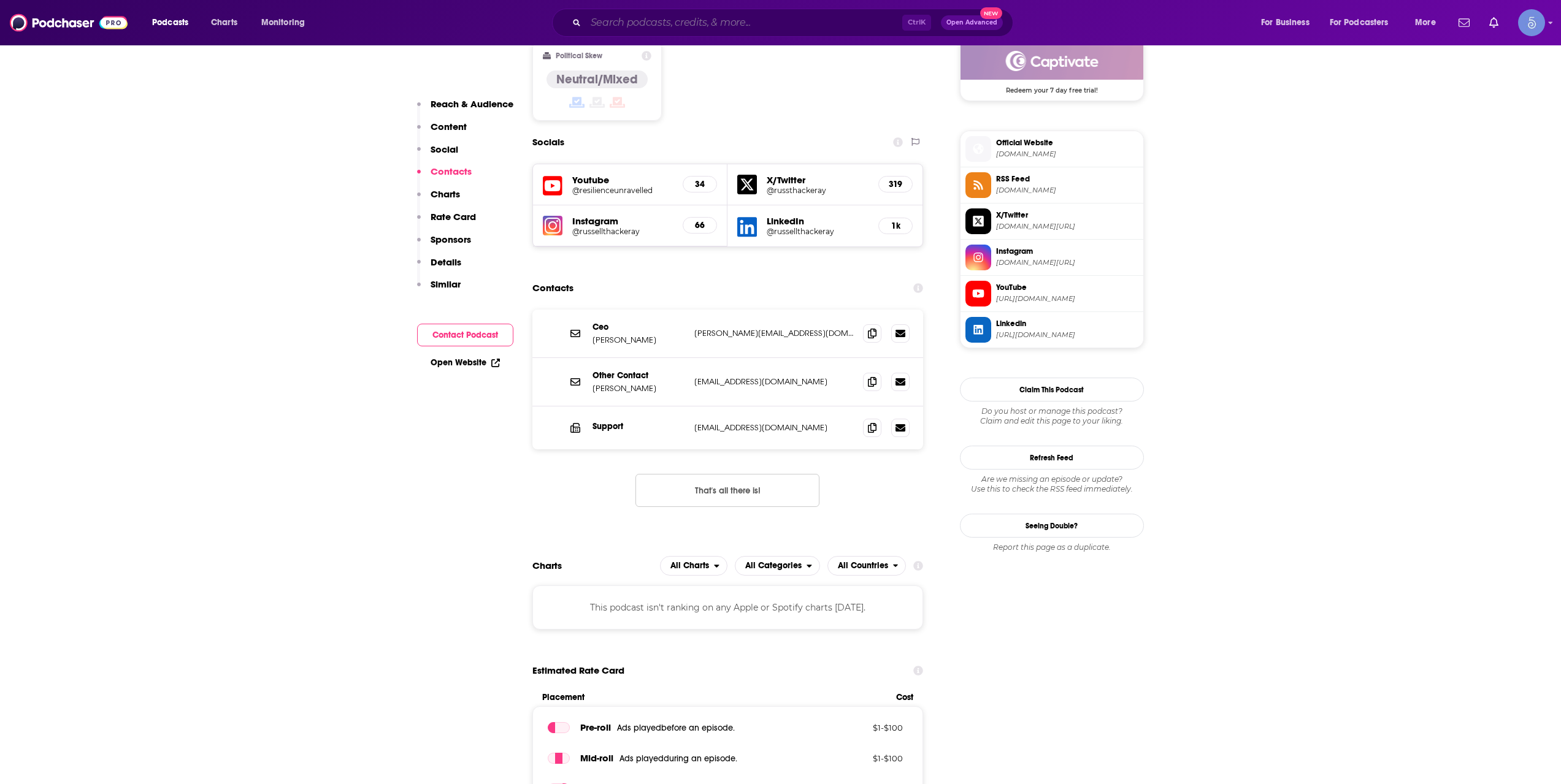
click at [692, 14] on input "Search podcasts, credits, & more..." at bounding box center [743, 23] width 317 height 20
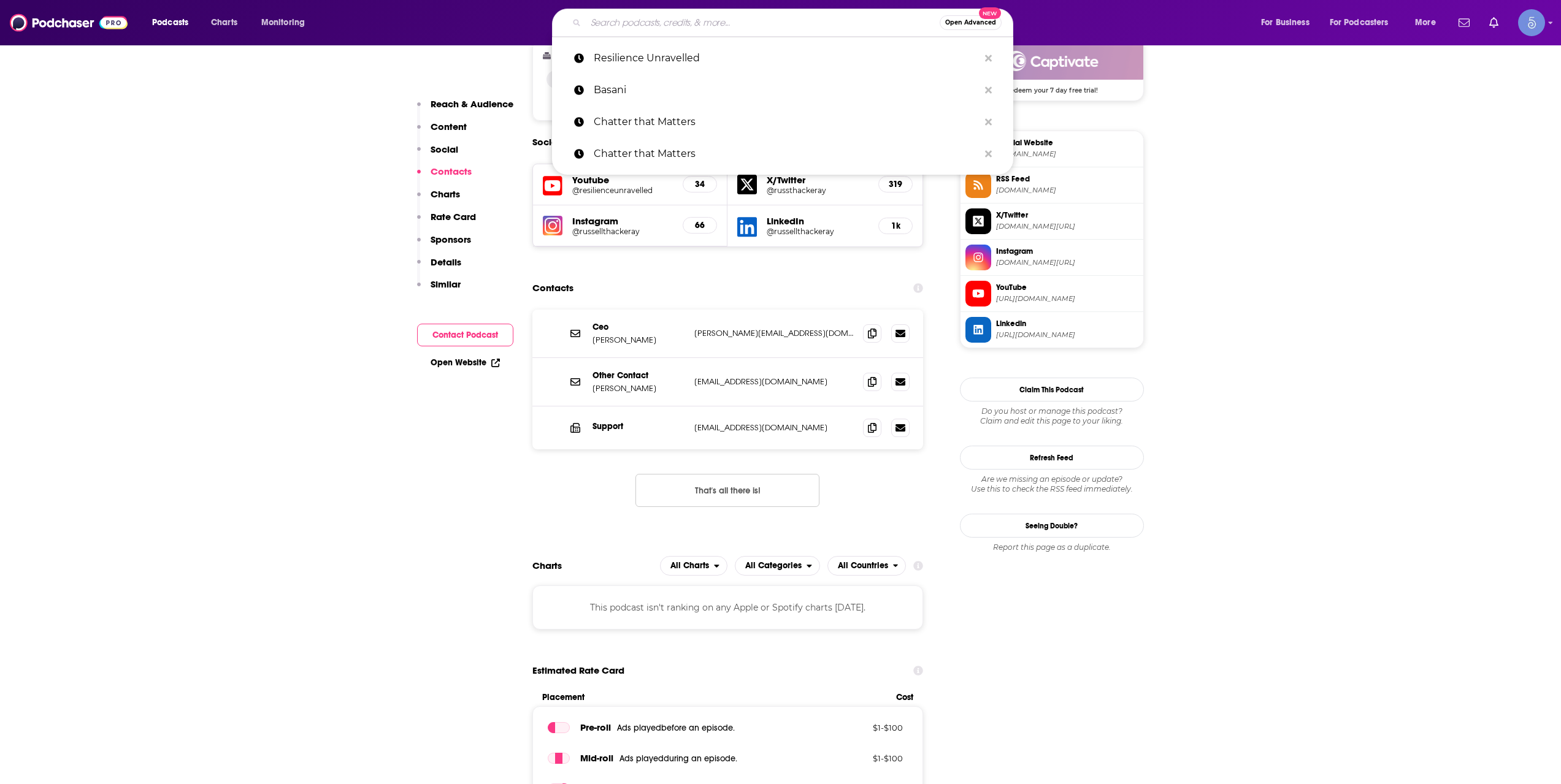
paste input "Challenges That Change Us"
type input "Challenges That Change Us"
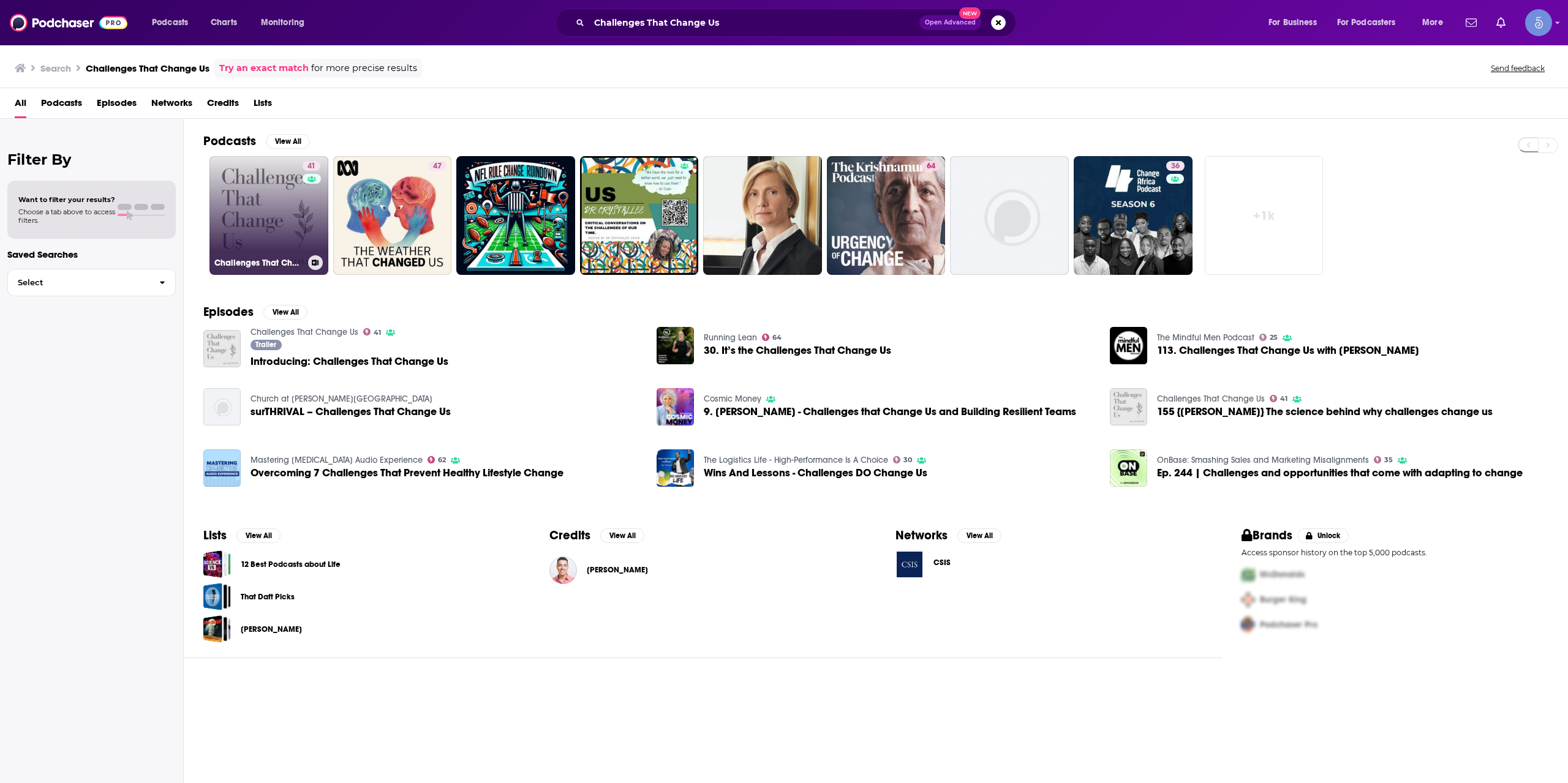
click at [299, 220] on link "41 Challenges That Change Us" at bounding box center [268, 215] width 119 height 119
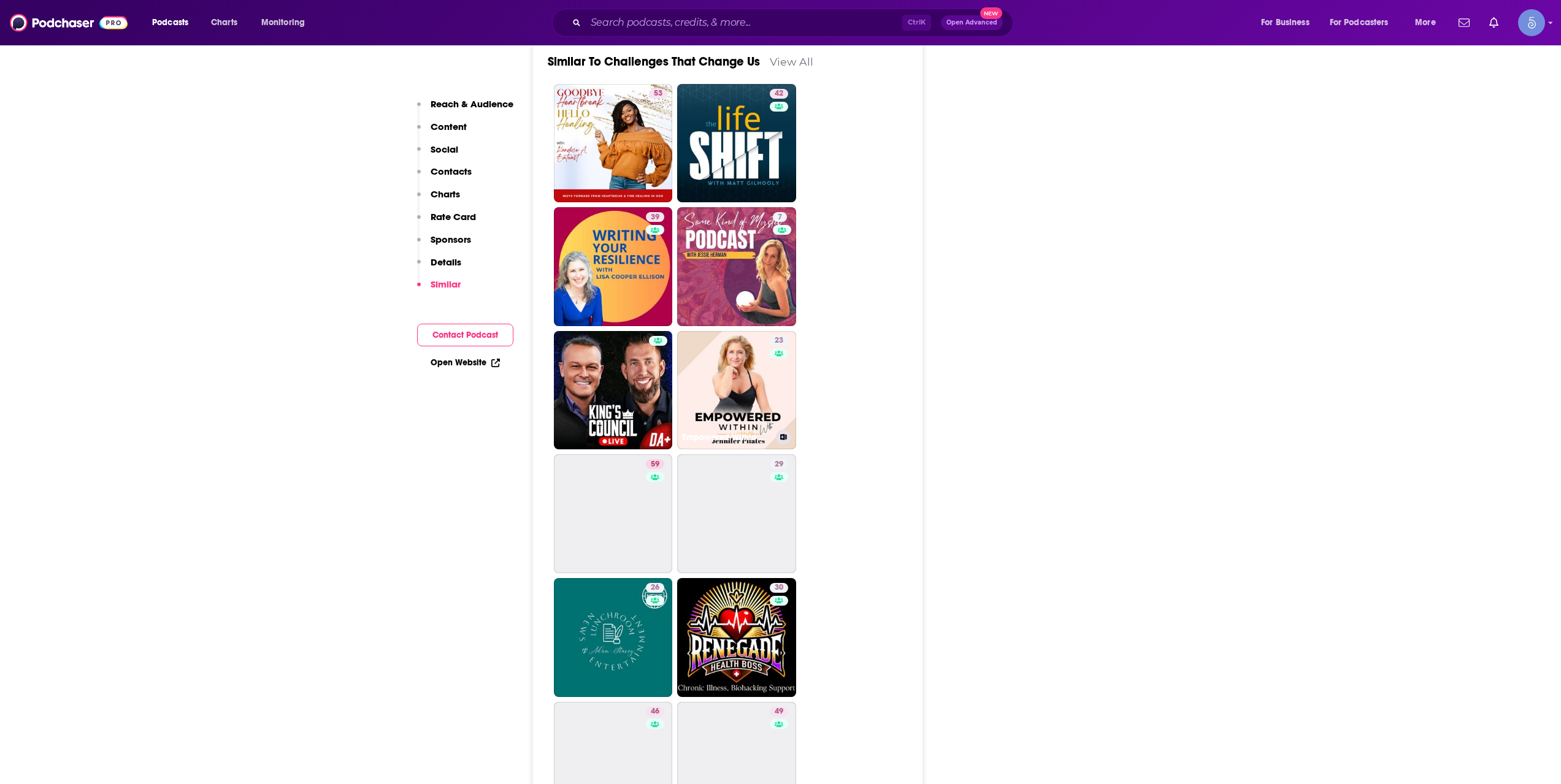
scroll to position [2453, 0]
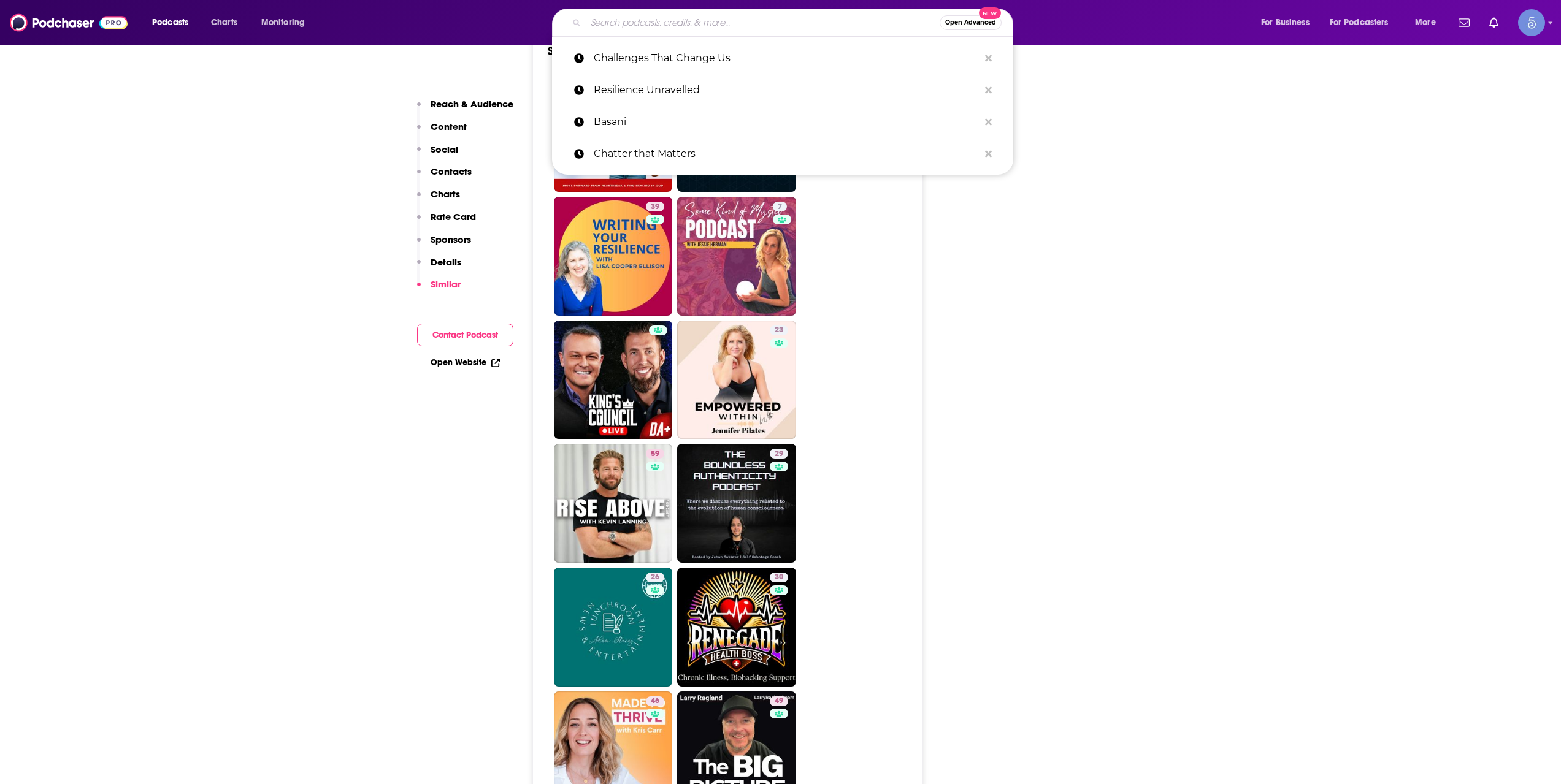
click at [634, 20] on input "Search podcasts, credits, & more..." at bounding box center [762, 23] width 354 height 20
paste input "The [PERSON_NAME]’ Podcast Tales of Recovery"
type input "The [PERSON_NAME]’ Podcast Tales of Recovery"
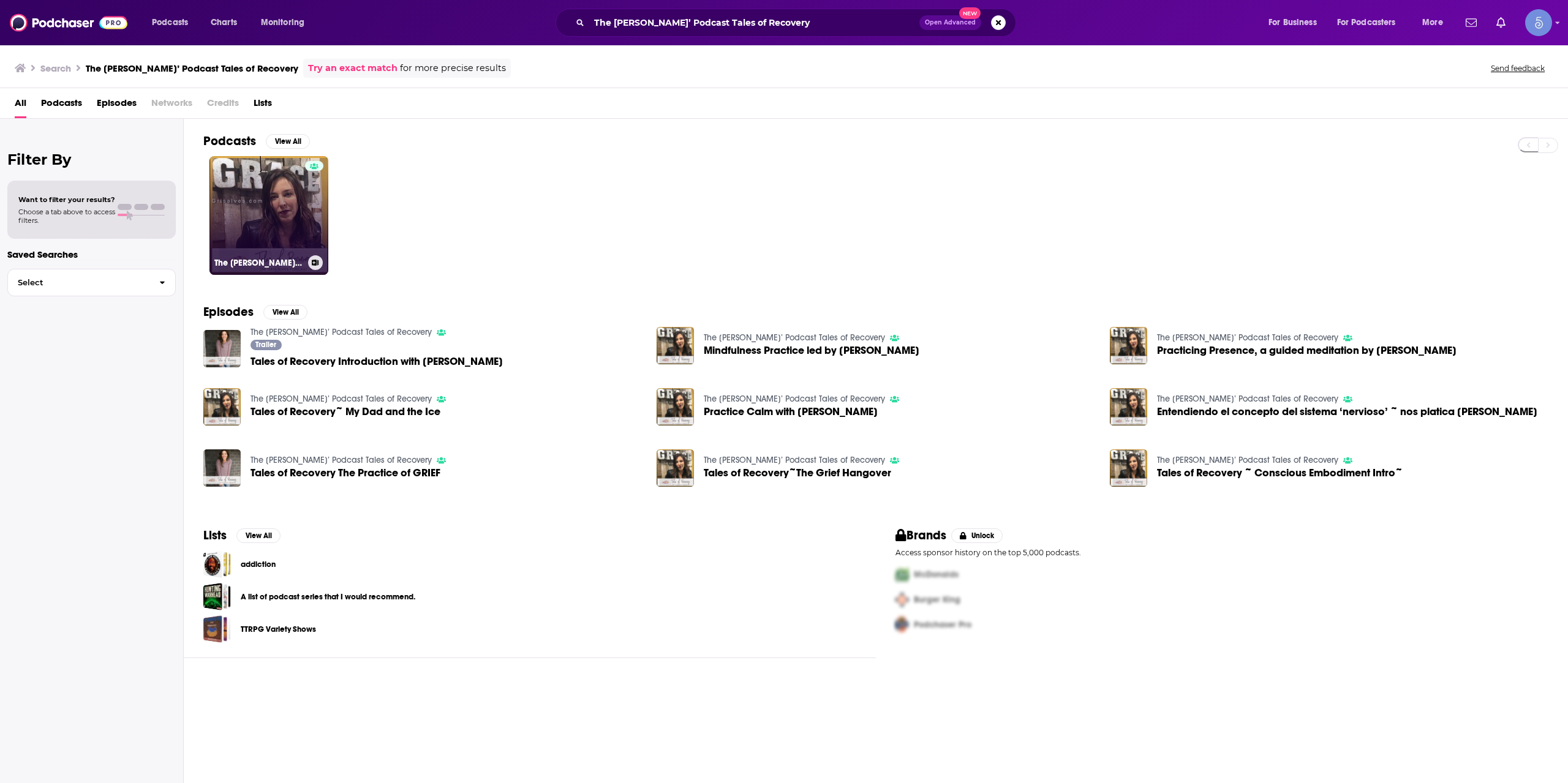
click at [296, 195] on link "The [PERSON_NAME]’ Podcast Tales of Recovery" at bounding box center [268, 215] width 119 height 119
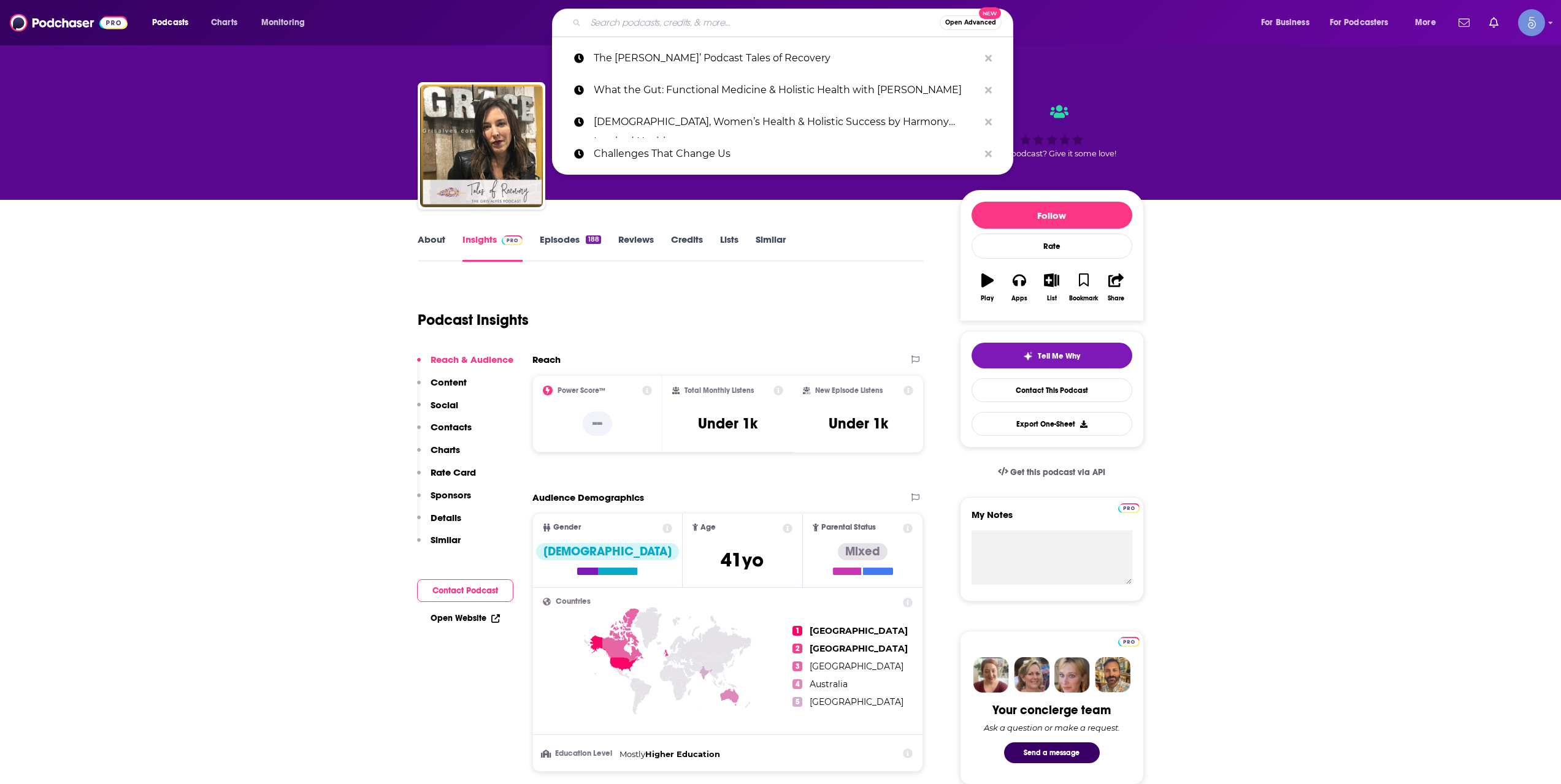
click at [666, 29] on input "Search podcasts, credits, & more..." at bounding box center [762, 23] width 354 height 20
paste input "Point Of Impact With [PERSON_NAME]"
type input "Point Of Impact With [PERSON_NAME]"
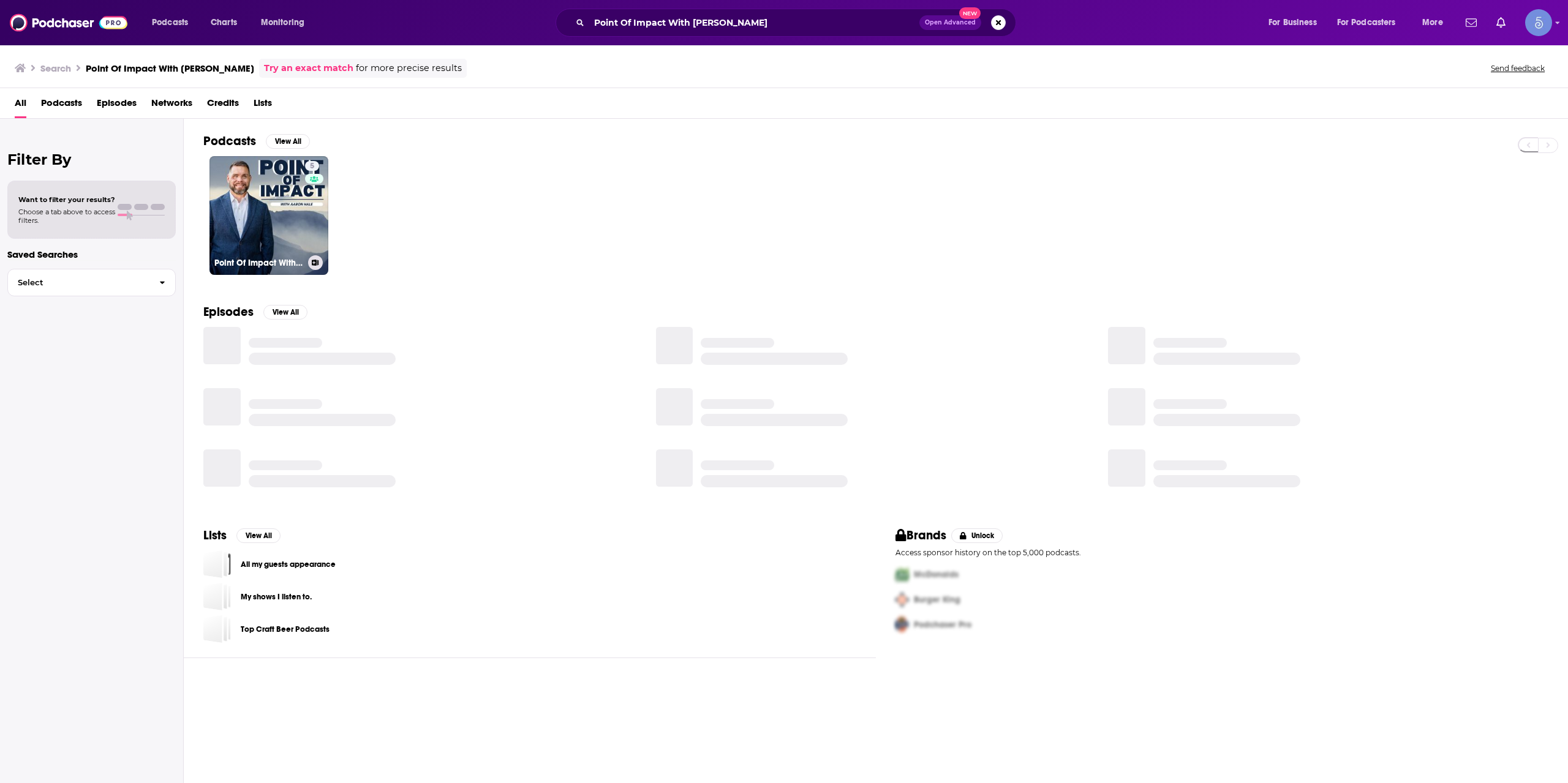
click at [260, 211] on link "5 Point Of Impact With [PERSON_NAME]" at bounding box center [268, 215] width 119 height 119
